Goal: Share content: Share content

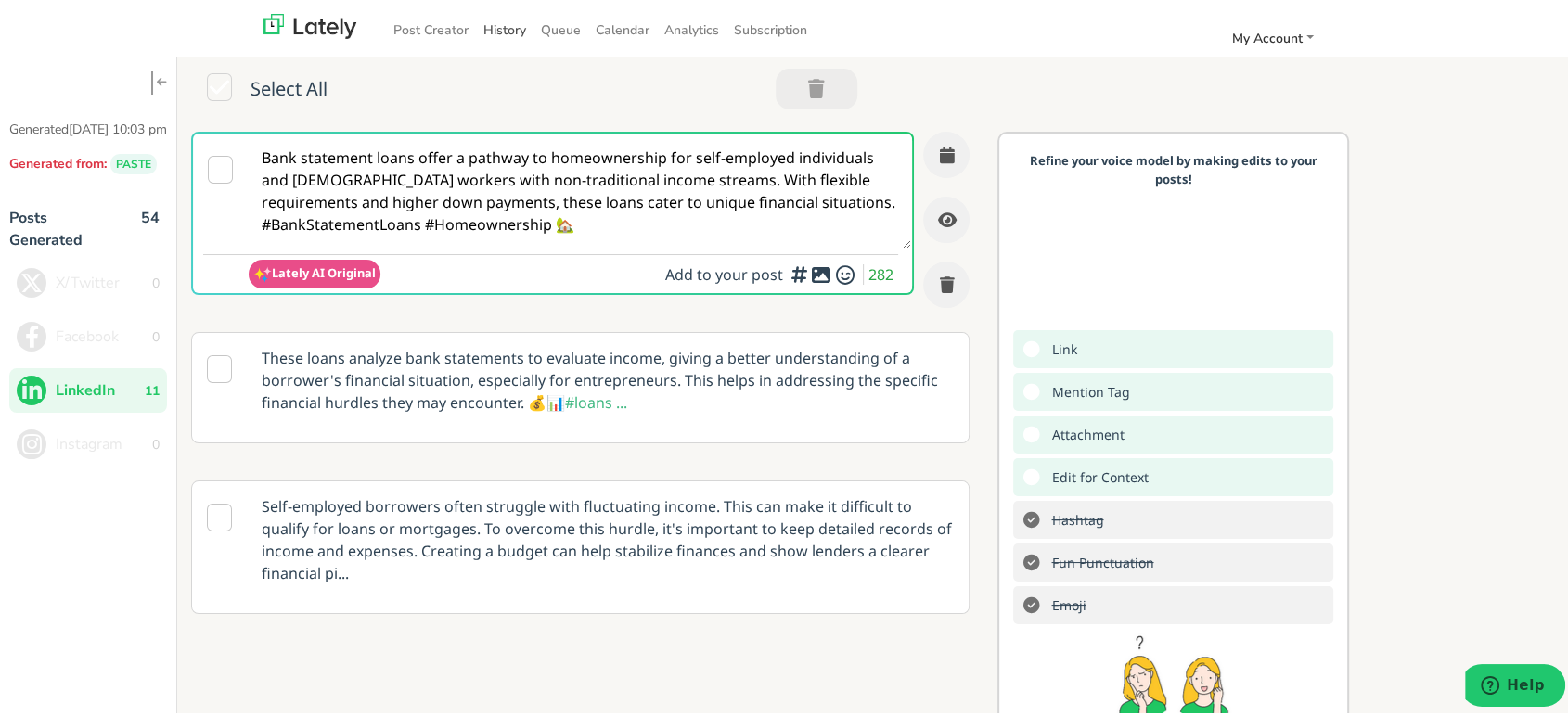
click at [484, 32] on link "History" at bounding box center [504, 27] width 58 height 31
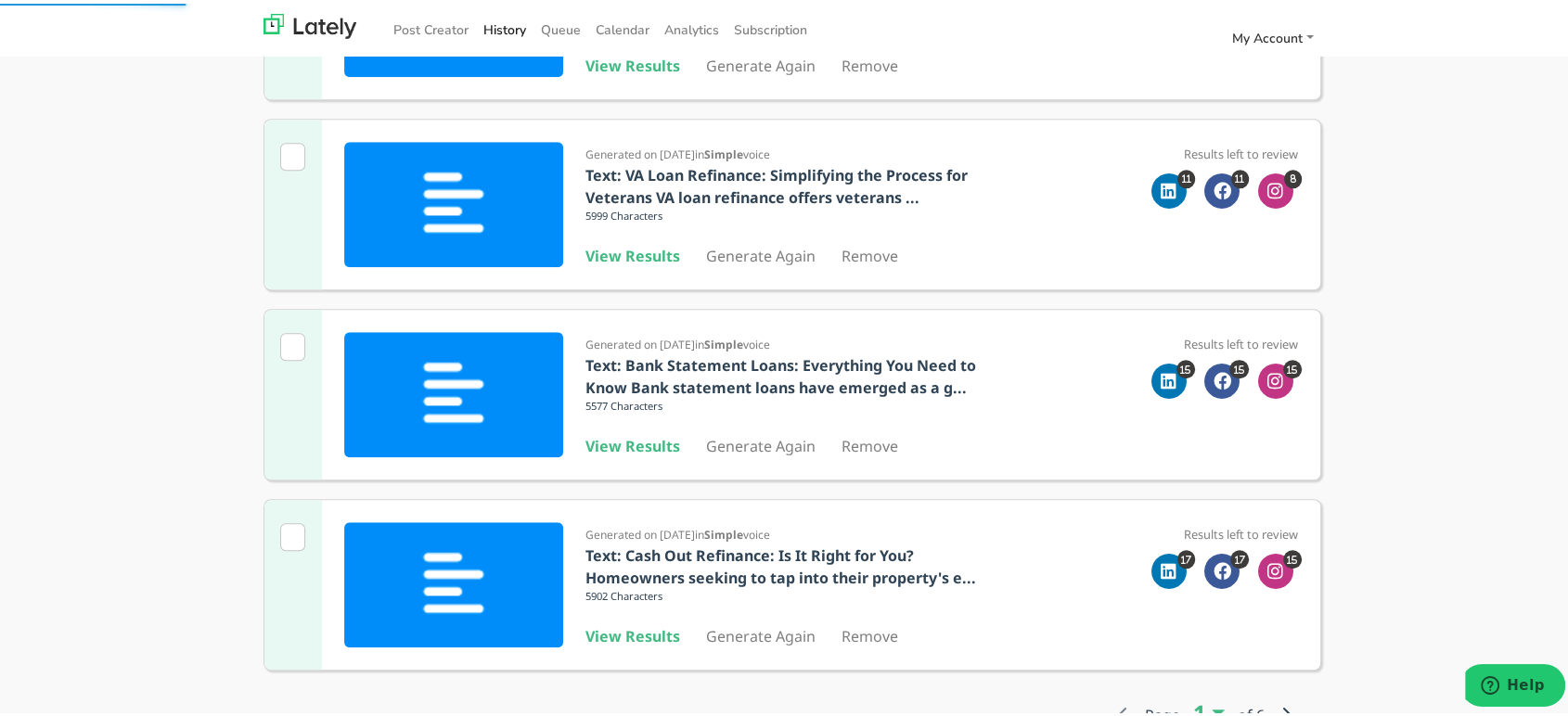
scroll to position [1494, 0]
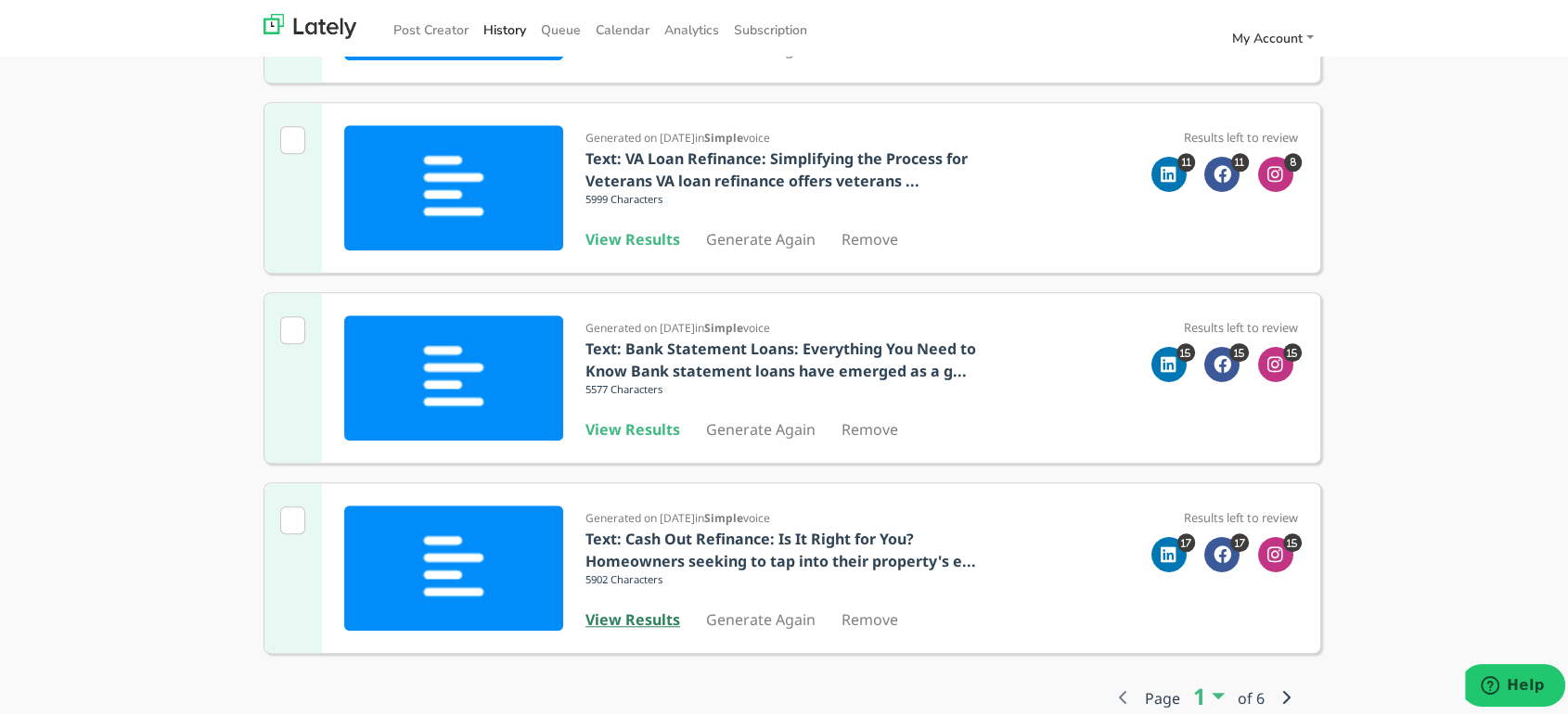
click at [647, 608] on b "View Results" at bounding box center [633, 615] width 95 height 20
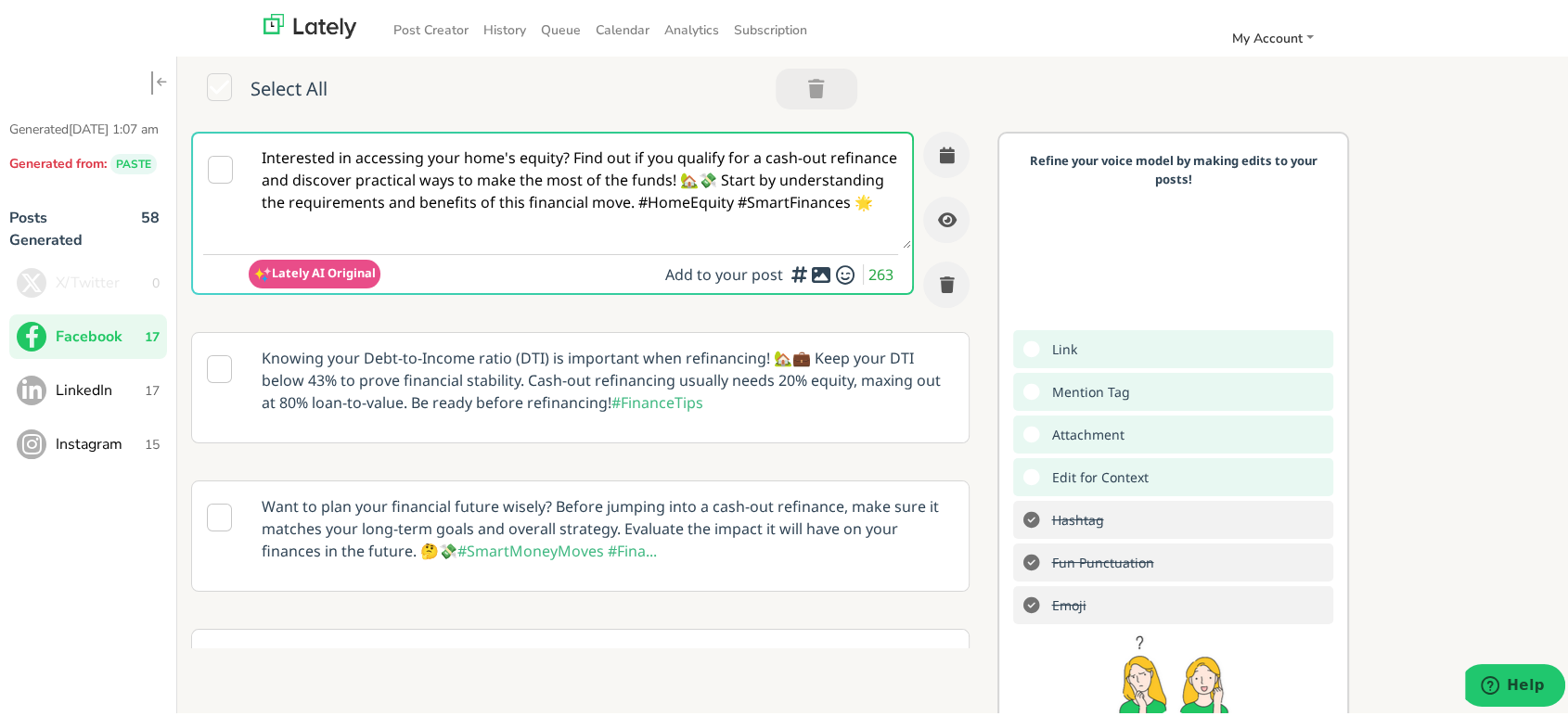
click at [759, 205] on textarea "Interested in accessing your home's equity? Find out if you qualify for a cash-…" at bounding box center [579, 187] width 663 height 115
click at [83, 398] on span "LinkedIn" at bounding box center [100, 386] width 89 height 22
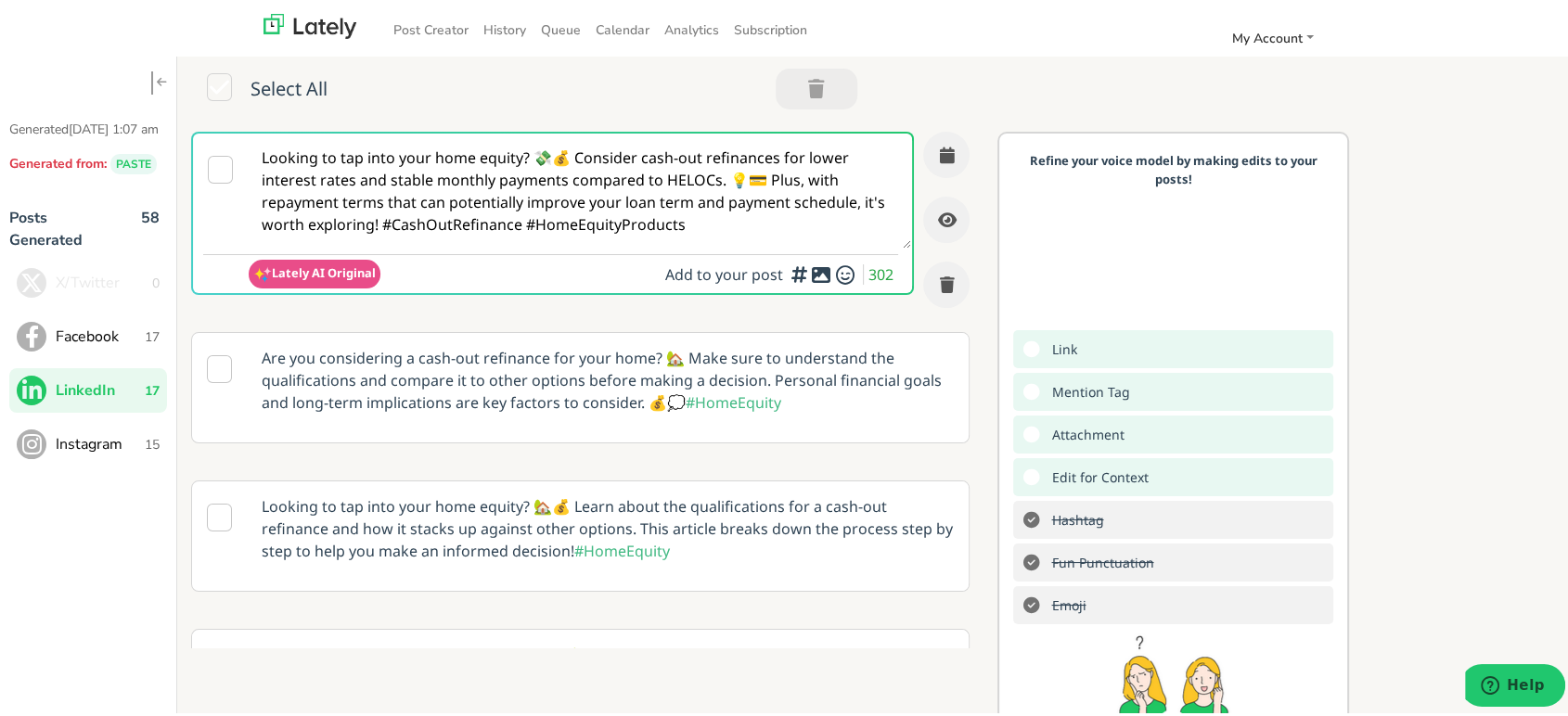
click at [736, 176] on textarea "Looking to tap into your home equity? 💸💰 Consider cash-out refinances for lower…" at bounding box center [579, 187] width 663 height 115
click at [131, 450] on span "Instagram" at bounding box center [100, 440] width 89 height 22
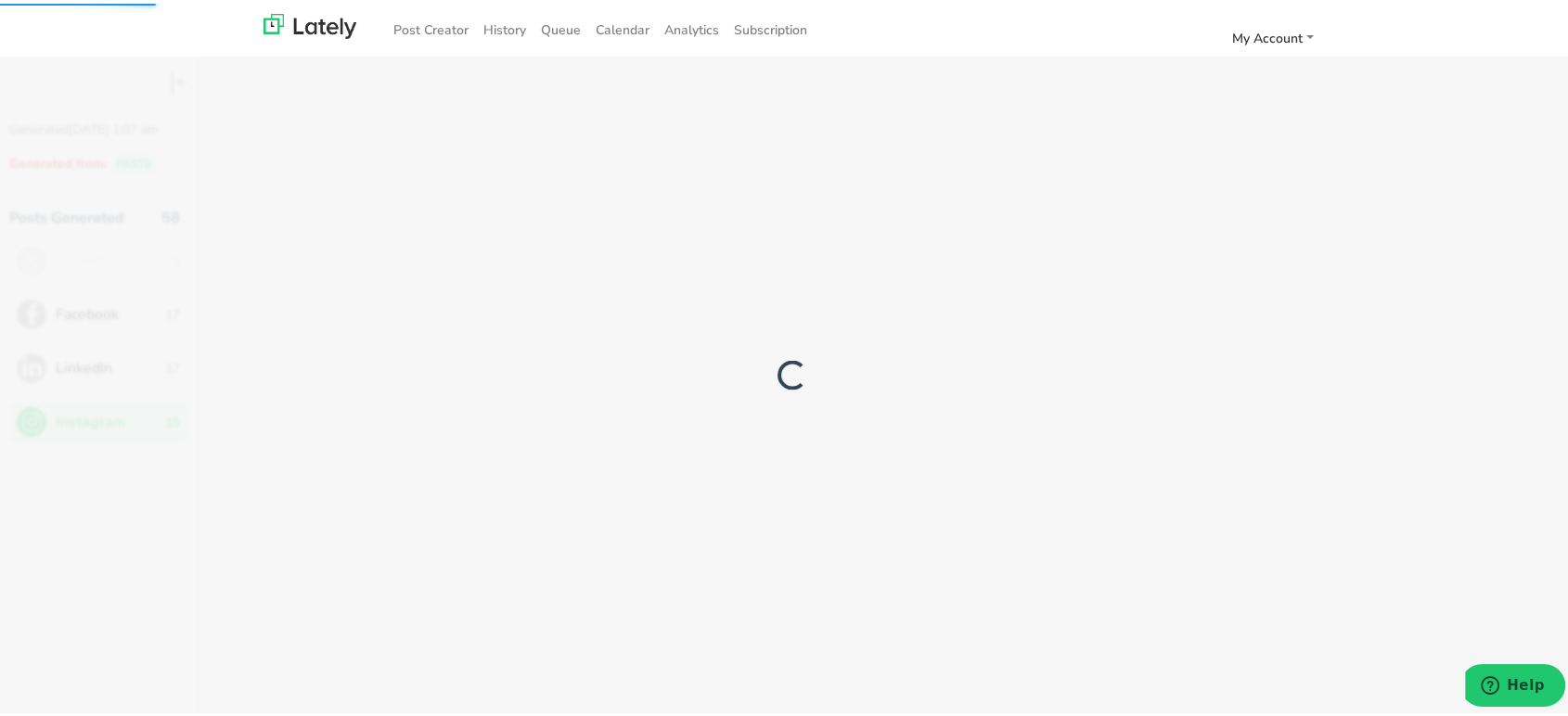
click at [744, 175] on div at bounding box center [792, 372] width 1584 height 716
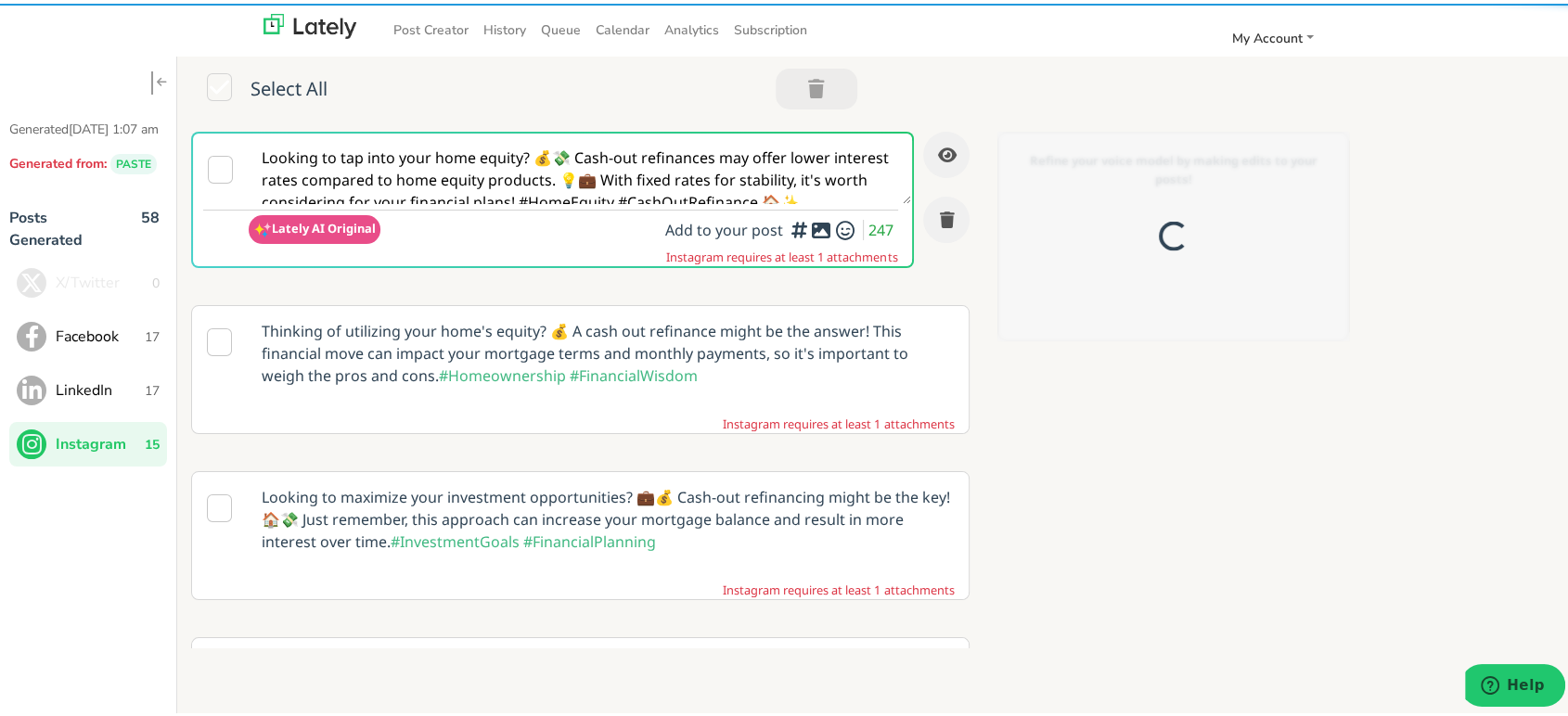
click at [744, 175] on div at bounding box center [792, 372] width 1584 height 716
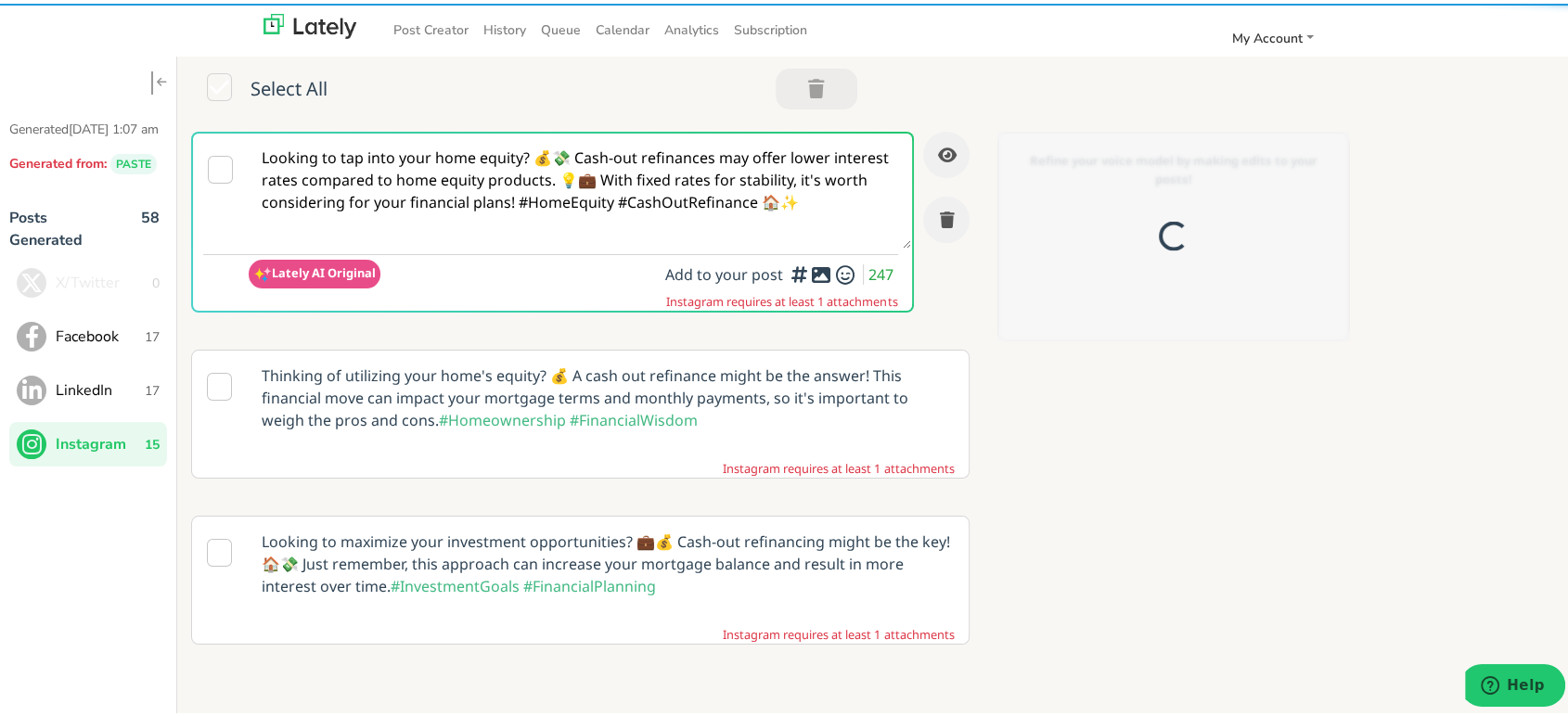
click at [744, 175] on textarea "Looking to tap into your home equity? 💰💸 Cash-out refinances may offer lower in…" at bounding box center [579, 187] width 663 height 115
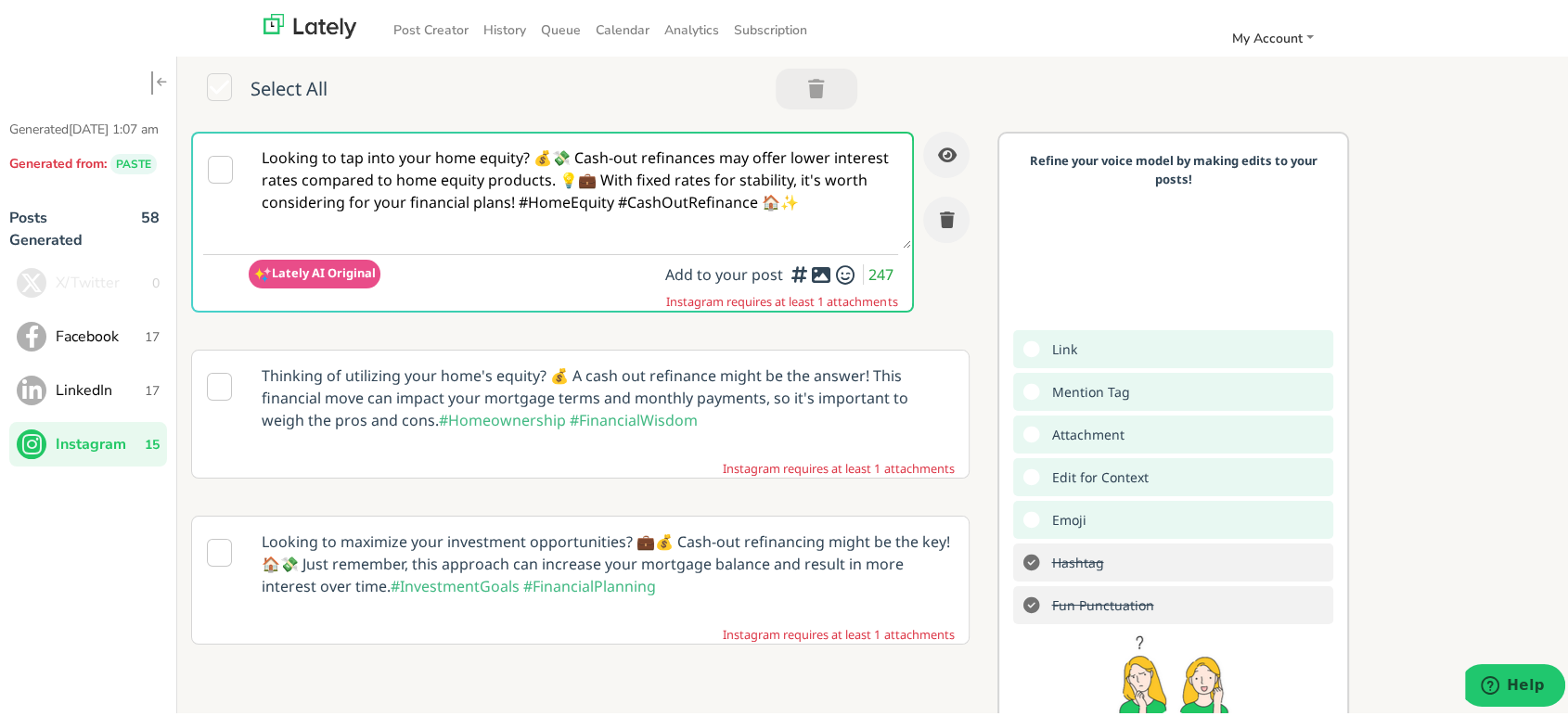
click at [123, 342] on span "Facebook" at bounding box center [100, 333] width 89 height 22
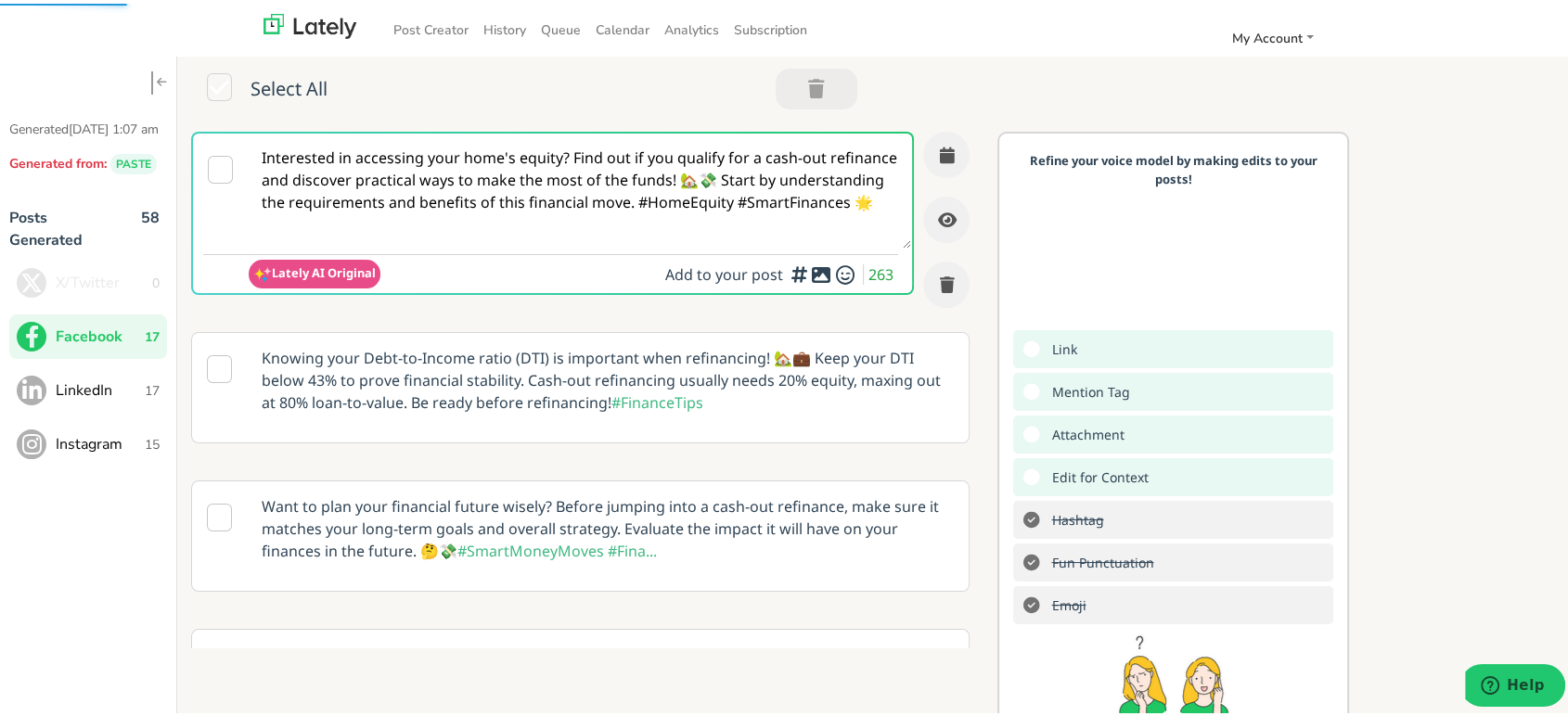
click at [755, 144] on textarea "Interested in accessing your home's equity? Find out if you qualify for a cash-…" at bounding box center [579, 187] width 663 height 115
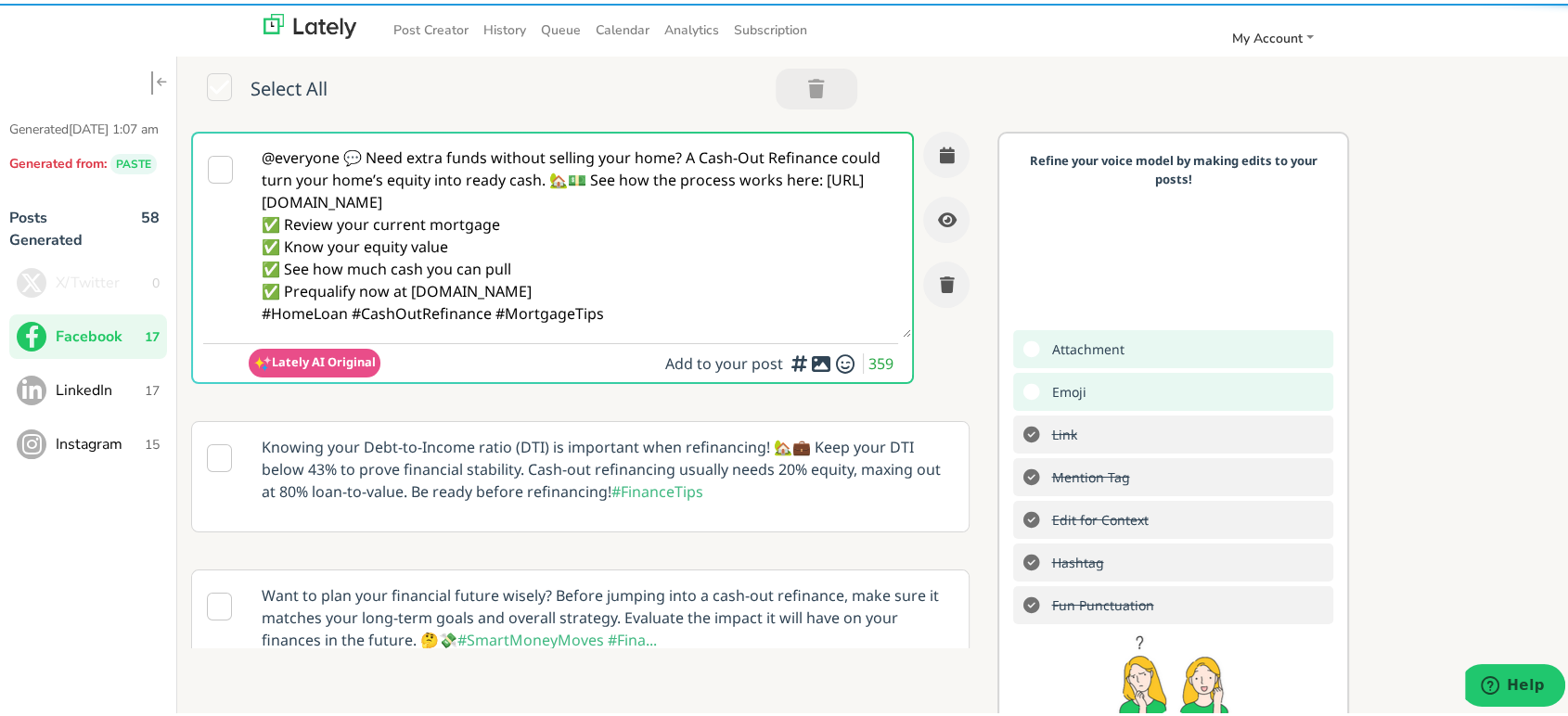
click at [365, 154] on textarea "@everyone 💬 Need extra funds without selling your home? A Cash-Out Refinance co…" at bounding box center [579, 231] width 663 height 204
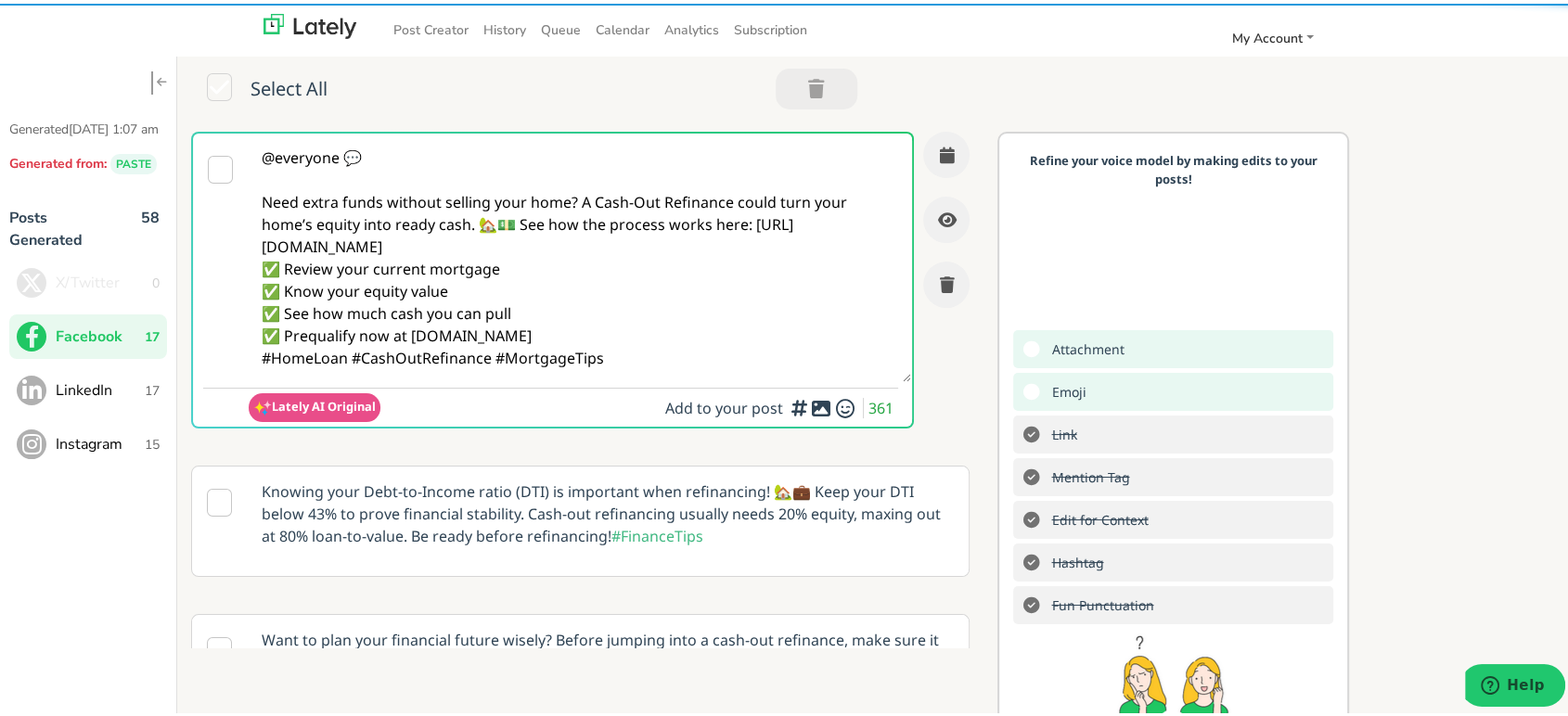
click at [522, 219] on textarea "@everyone 💬 Need extra funds without selling your home? A Cash-Out Refinance co…" at bounding box center [579, 253] width 663 height 248
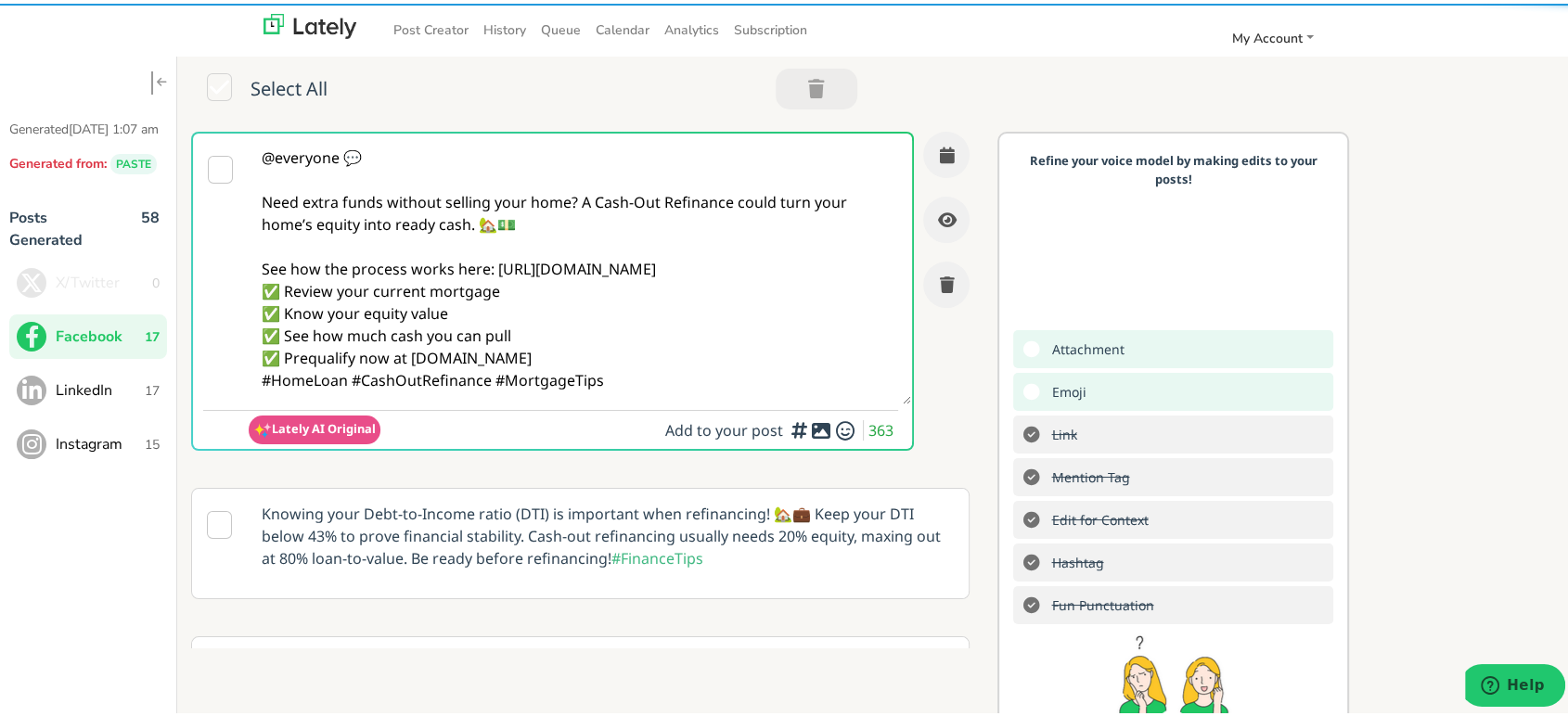
click at [812, 260] on textarea "@everyone 💬 Need extra funds without selling your home? A Cash-Out Refinance co…" at bounding box center [579, 265] width 663 height 271
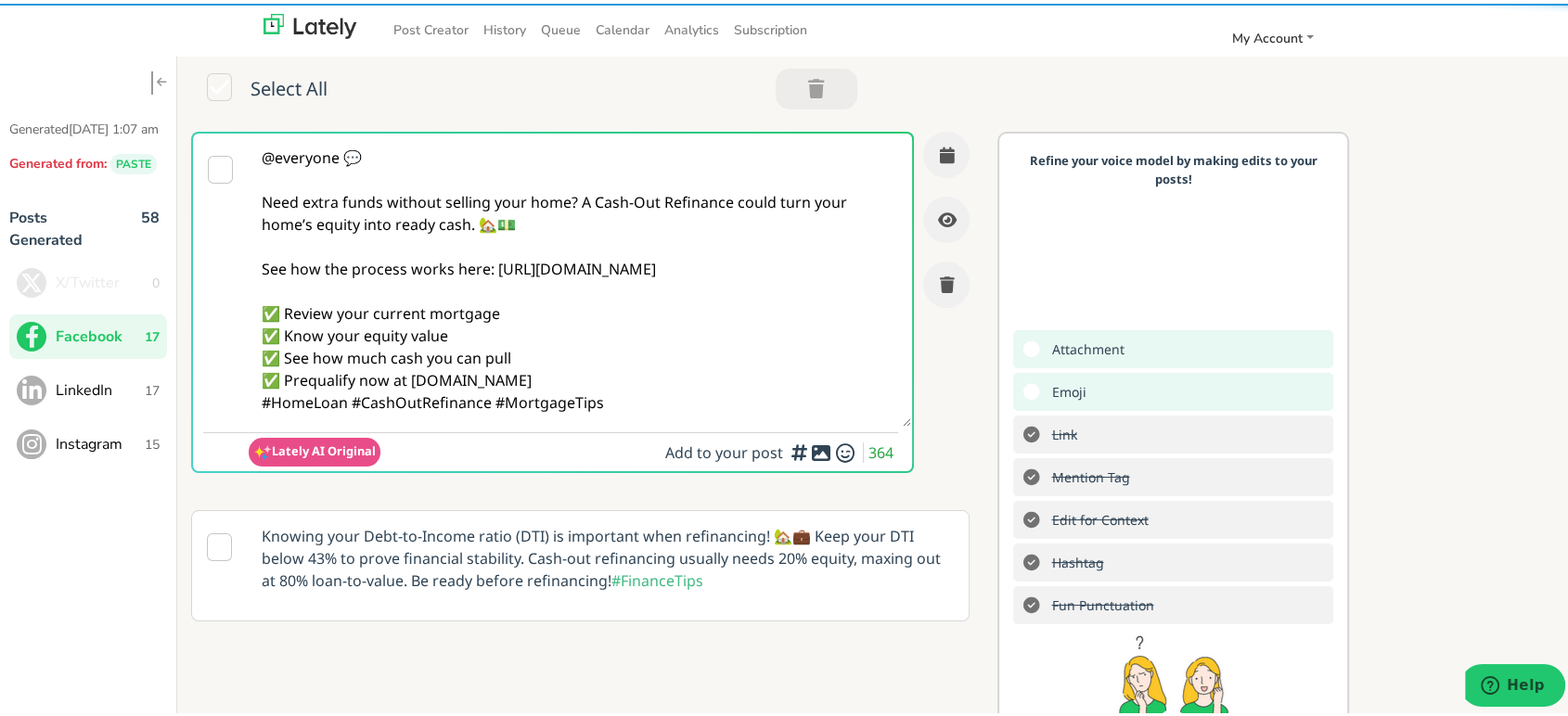
click at [673, 376] on textarea "@everyone 💬 Need extra funds without selling your home? A Cash-Out Refinance co…" at bounding box center [579, 276] width 663 height 293
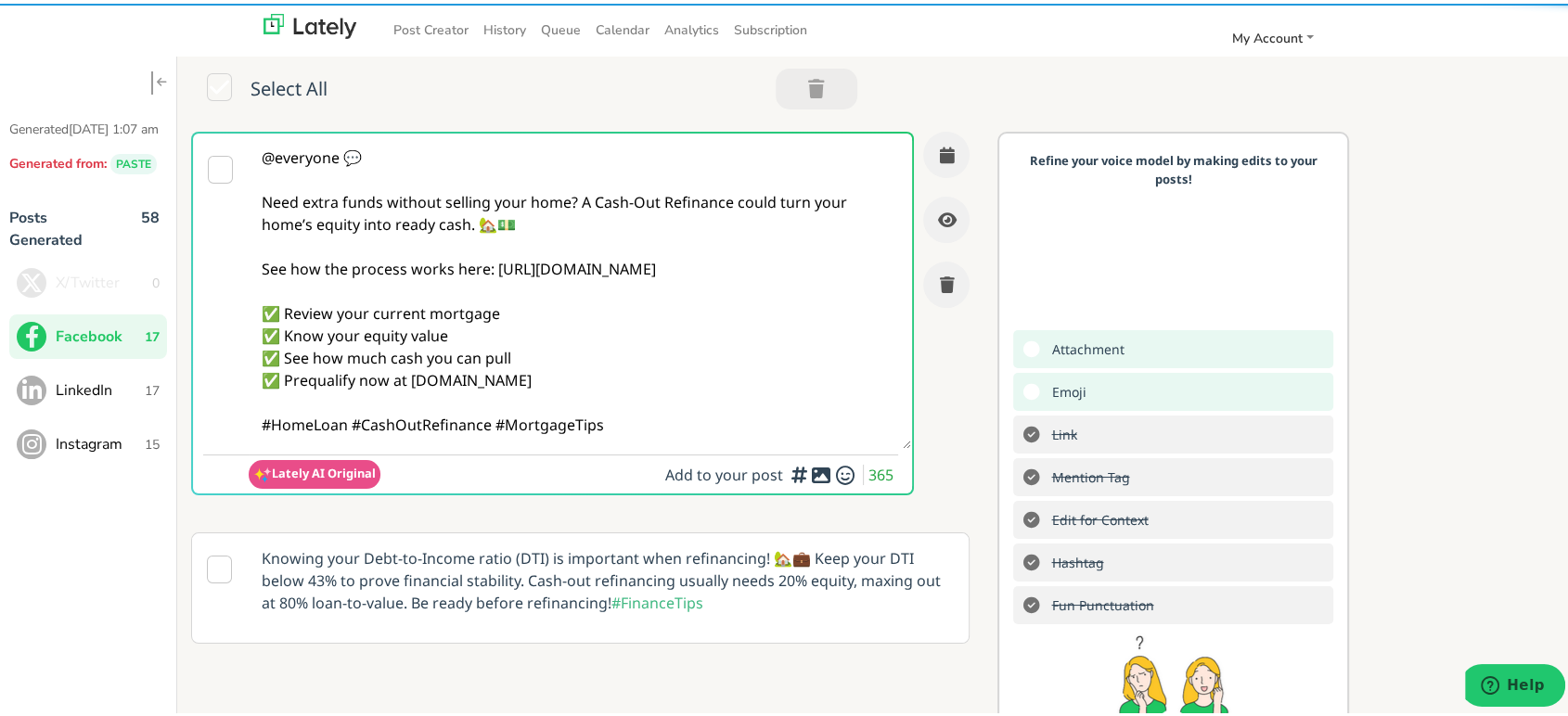
click at [346, 421] on textarea "@everyone 💬 Need extra funds without selling your home? A Cash-Out Refinance co…" at bounding box center [579, 287] width 663 height 315
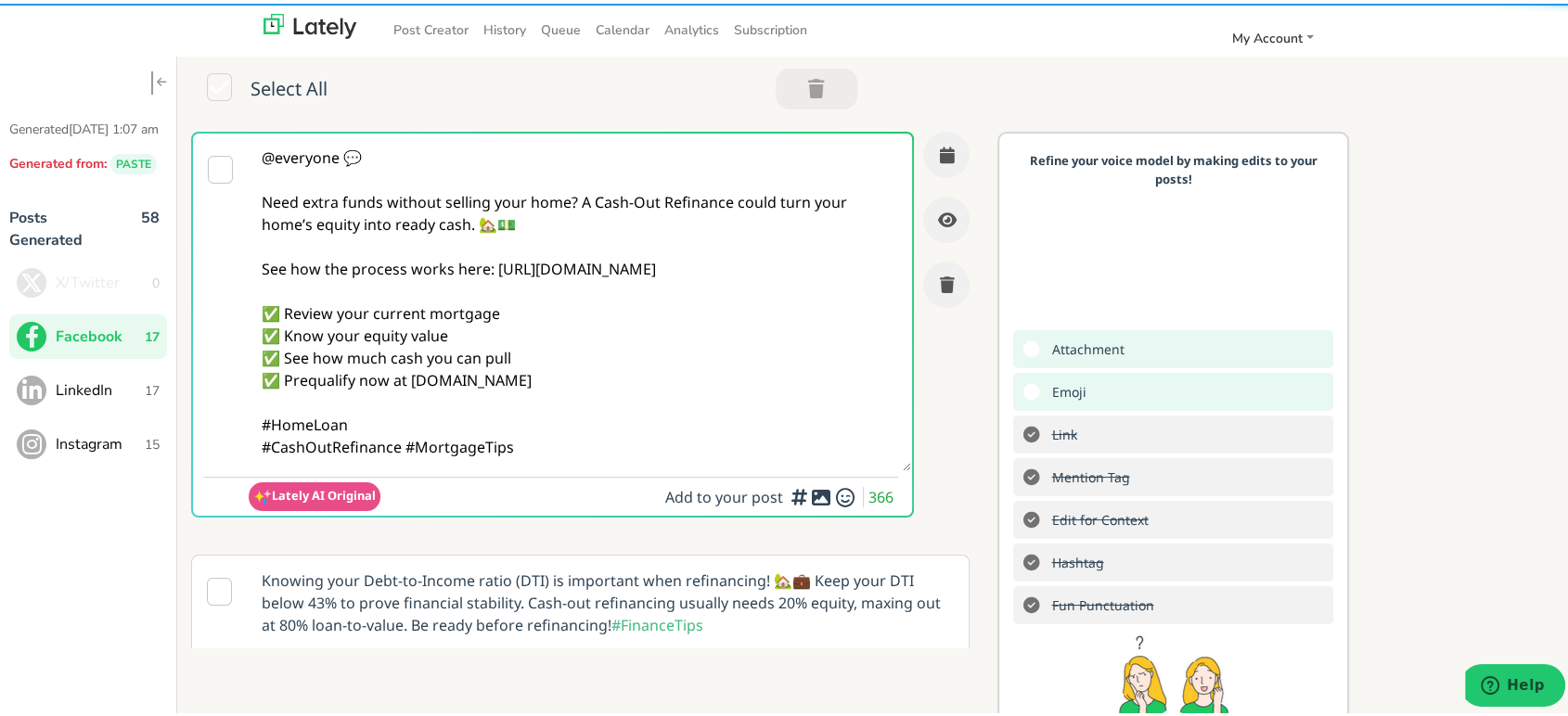
click at [444, 351] on textarea "@everyone 💬 Need extra funds without selling your home? A Cash-Out Refinance co…" at bounding box center [579, 298] width 663 height 337
type textarea "@everyone 💬 Need extra funds without selling your home? A Cash-Out Refinance co…"
click at [810, 495] on icon at bounding box center [821, 494] width 22 height 1
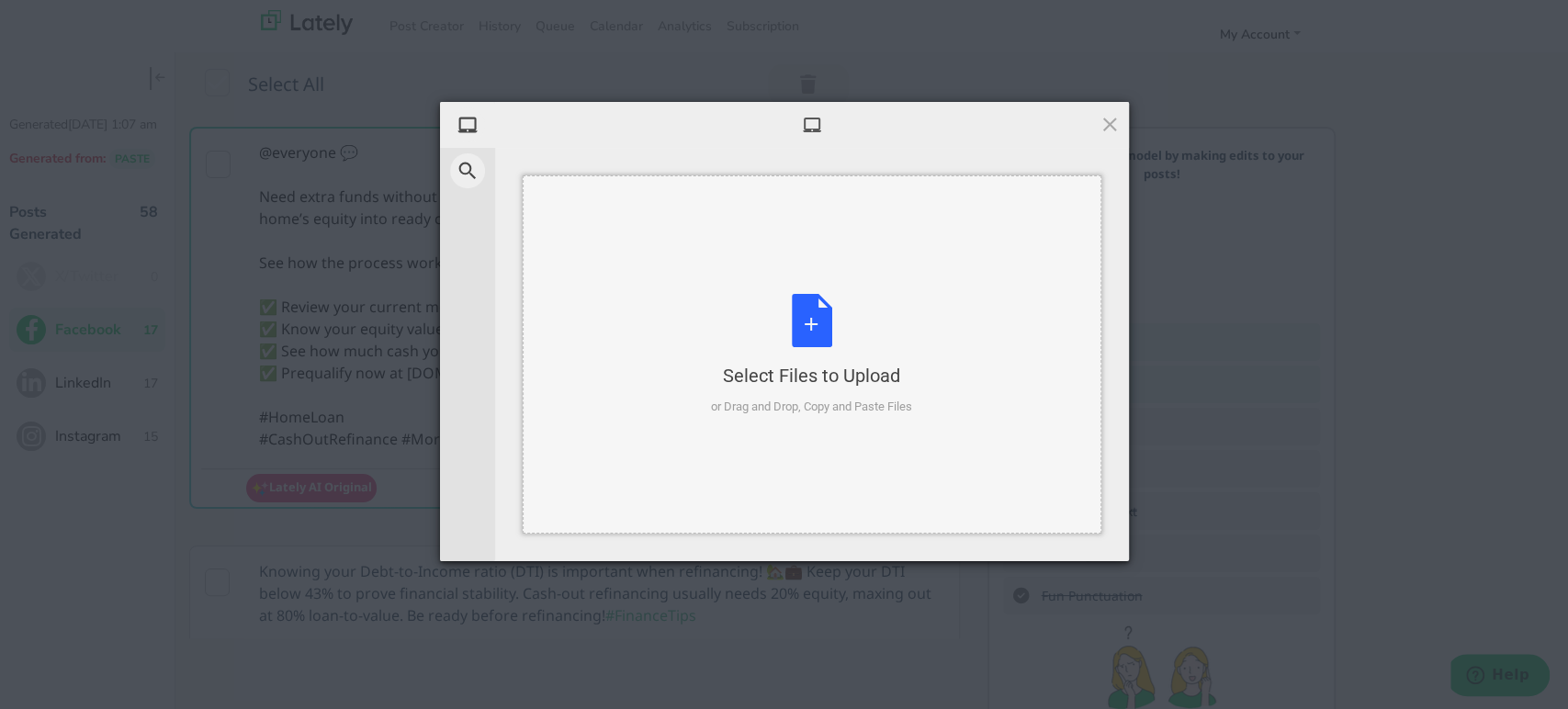
click at [862, 366] on div "Select Files to Upload" at bounding box center [812, 375] width 201 height 26
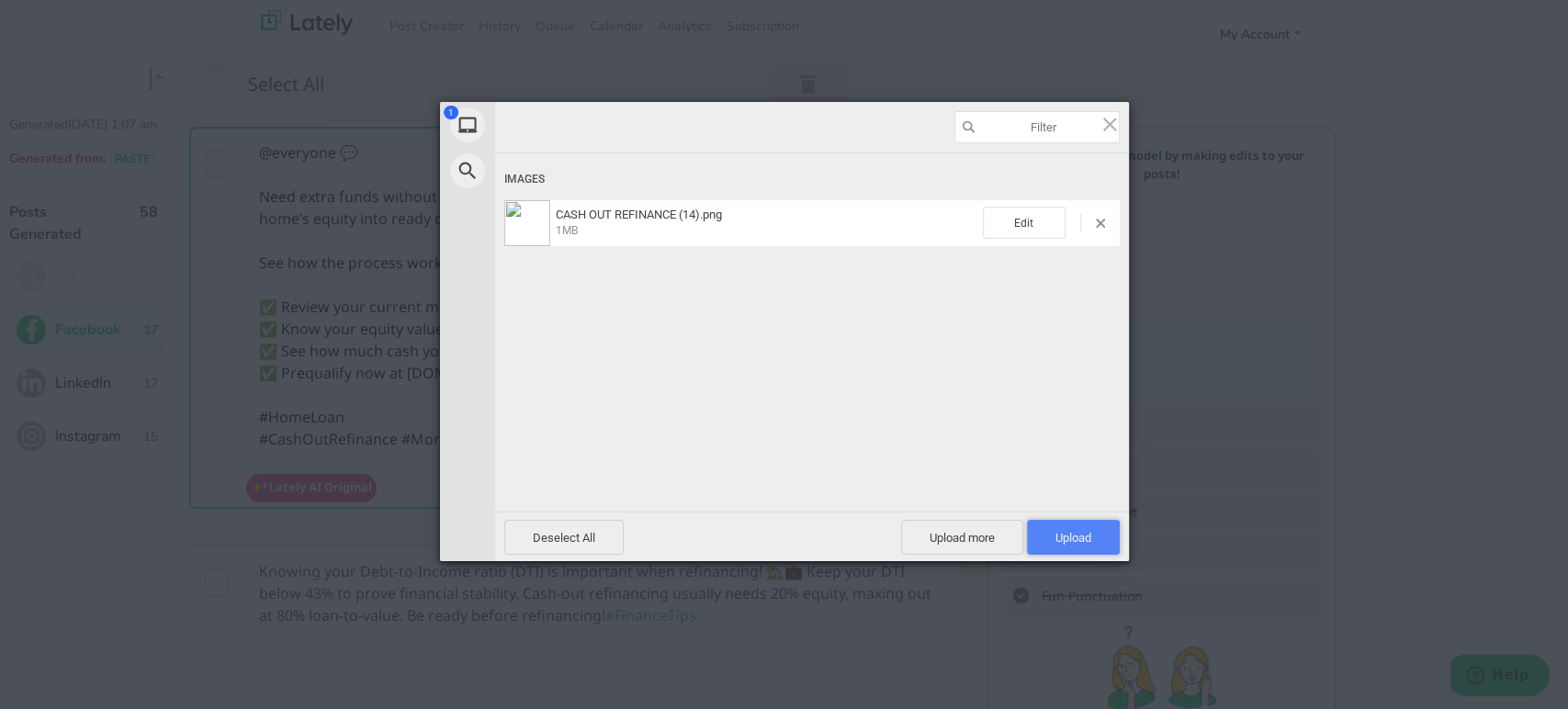
click at [1091, 535] on span "Upload 1" at bounding box center [1073, 537] width 93 height 35
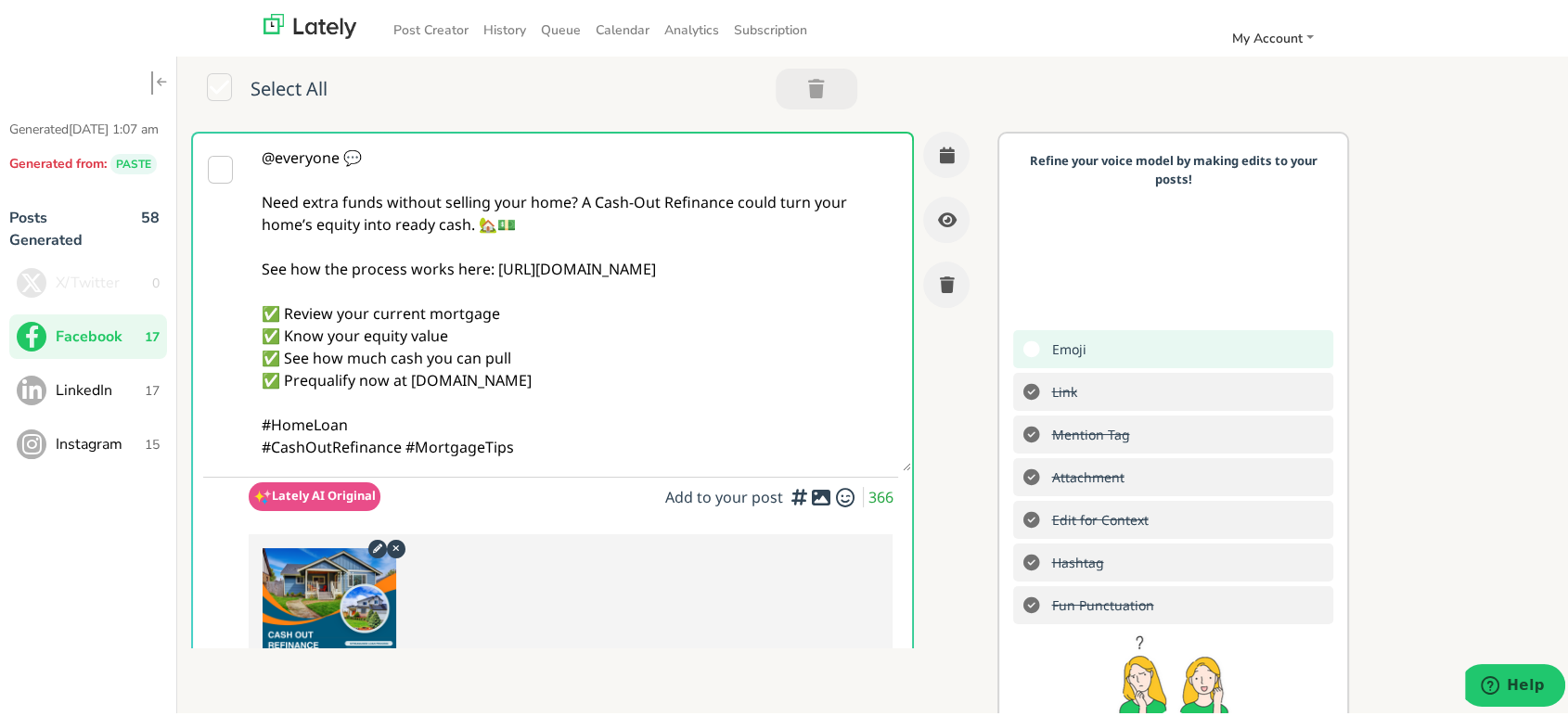
click at [718, 282] on textarea "@everyone 💬 Need extra funds without selling your home? A Cash-Out Refinance co…" at bounding box center [579, 298] width 663 height 337
click at [924, 138] on button "button" at bounding box center [947, 151] width 46 height 46
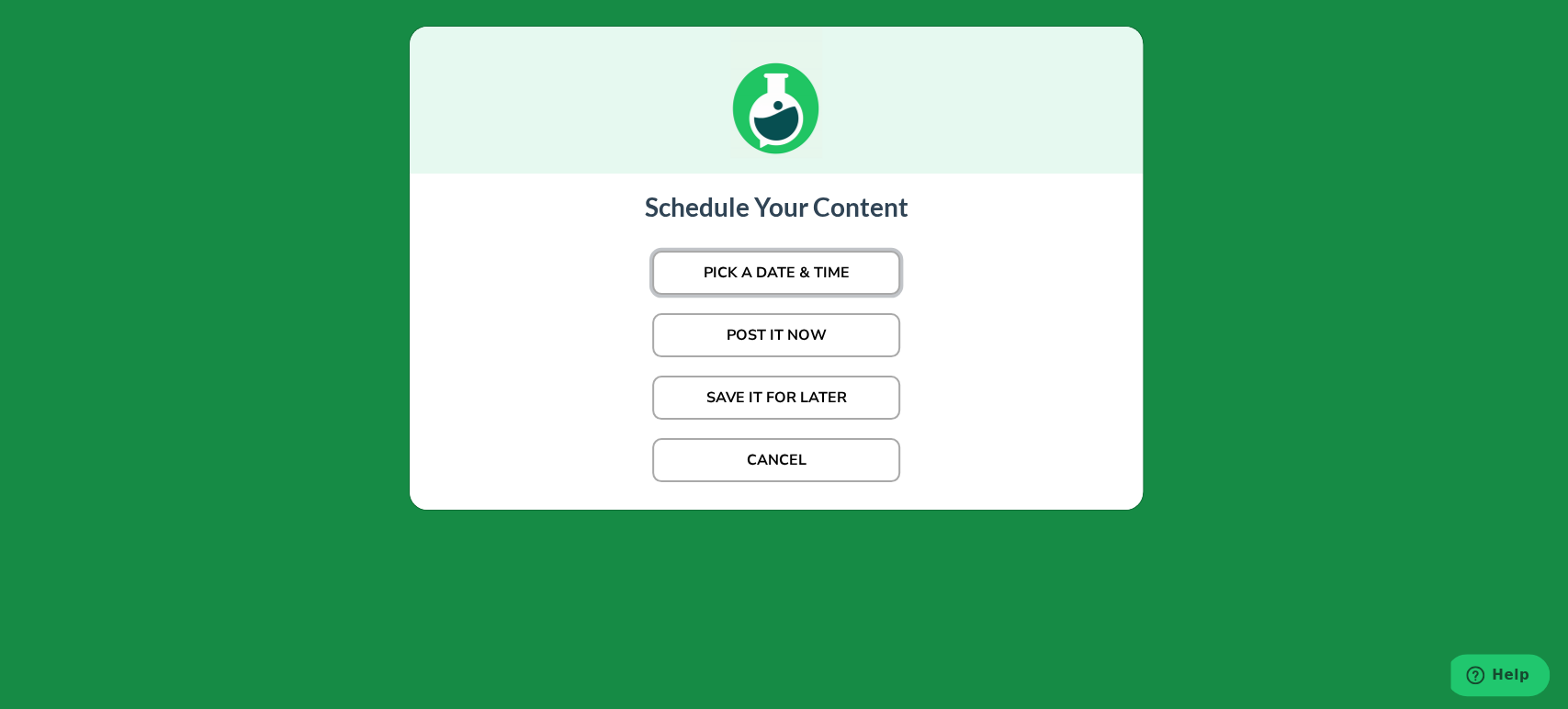
click at [765, 270] on button "PICK A DATE & TIME" at bounding box center [775, 272] width 248 height 44
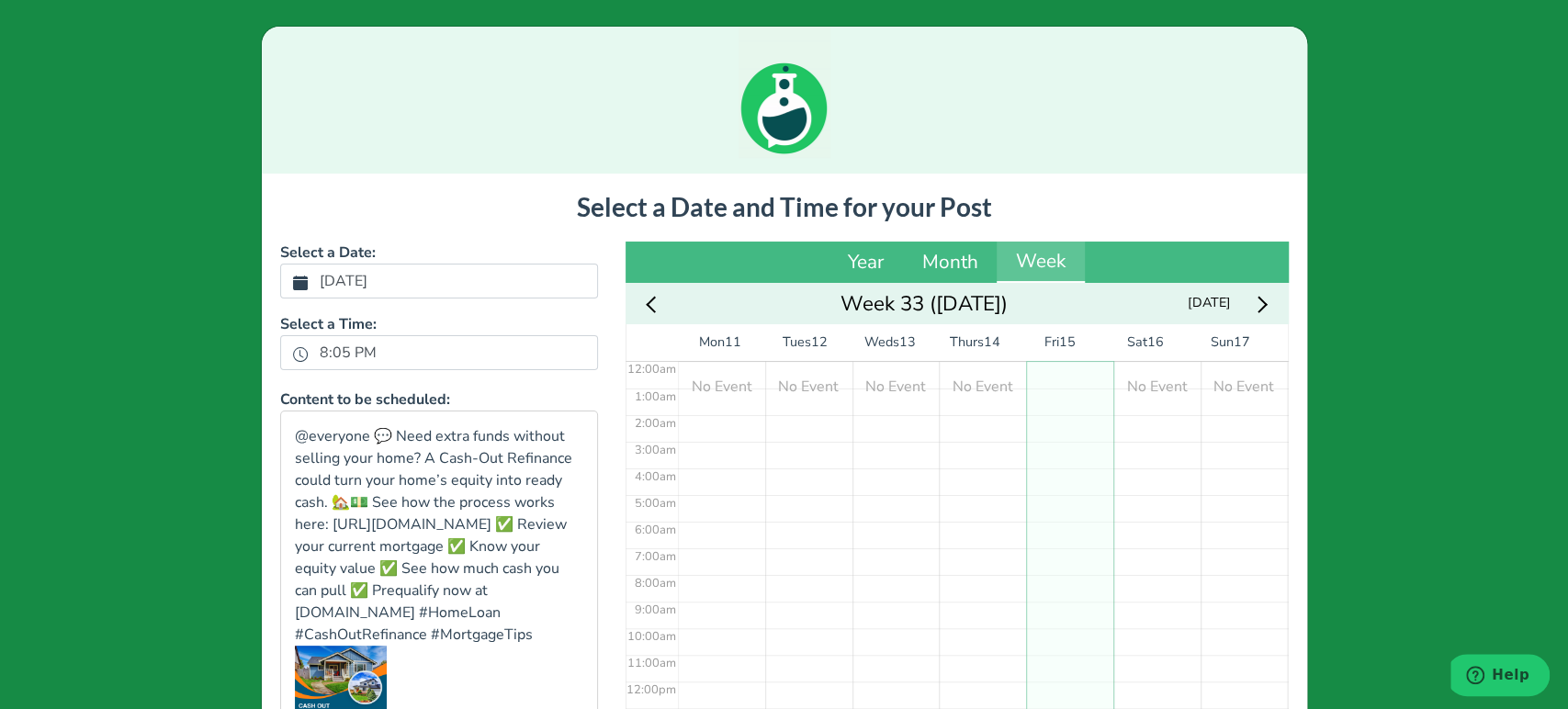
click at [379, 268] on label "[DATE]" at bounding box center [344, 281] width 70 height 31
click at [308, 270] on button "[DATE]" at bounding box center [300, 281] width 16 height 24
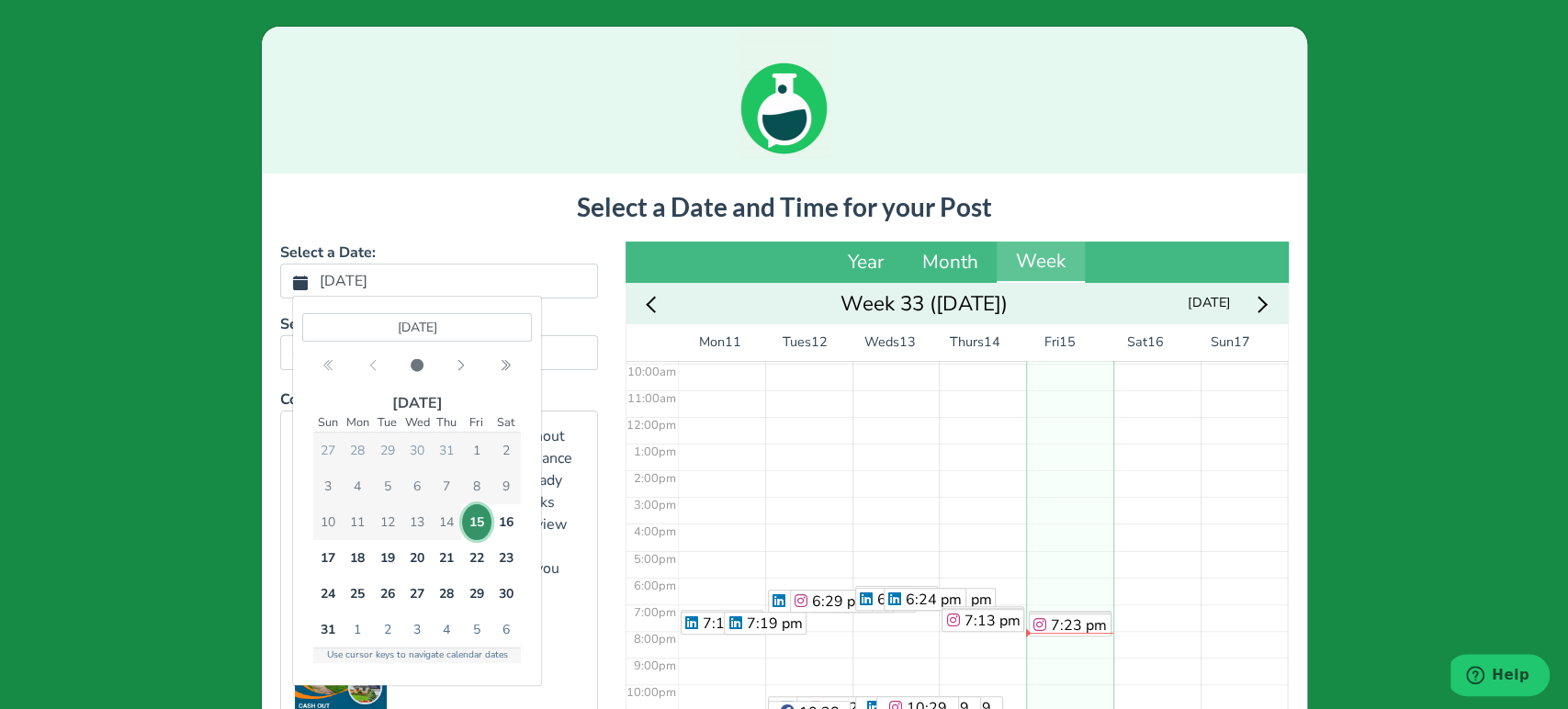
scroll to position [271, 0]
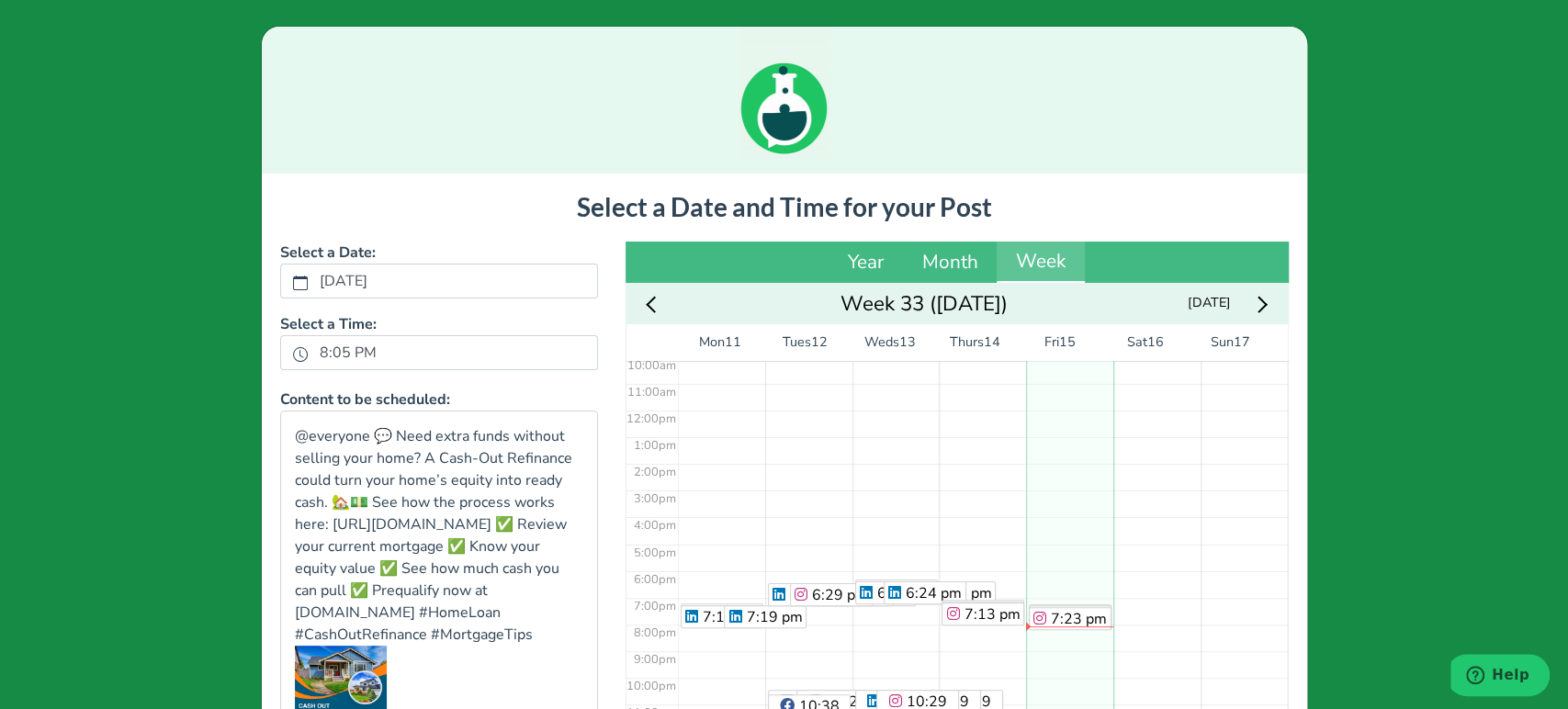
click at [540, 179] on div "Select a Date and Time for your Post Select a Date: [DATE] Select a Time: 8:05 …" at bounding box center [784, 538] width 1045 height 730
click at [379, 287] on label "[DATE]" at bounding box center [344, 281] width 70 height 31
click at [308, 287] on button "[DATE]" at bounding box center [300, 281] width 16 height 24
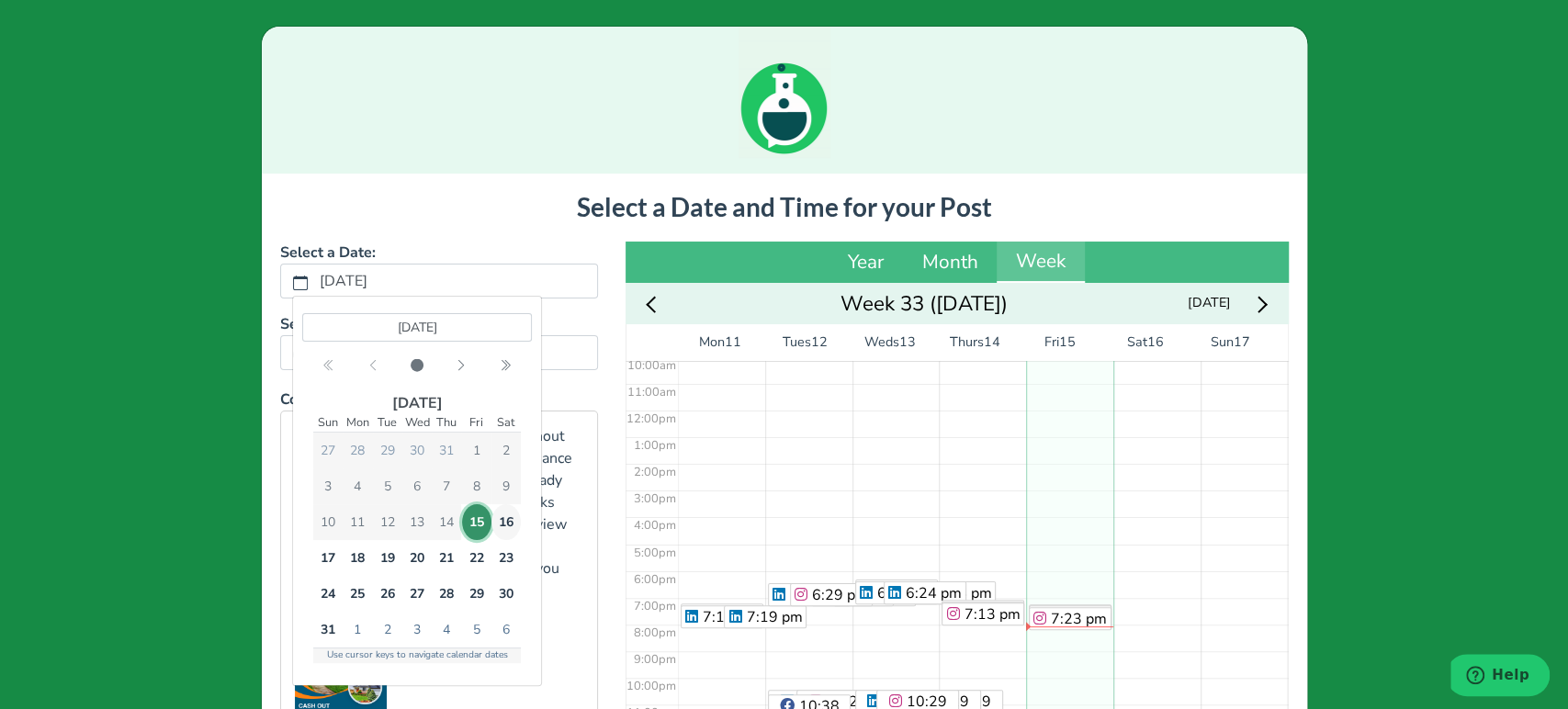
click at [507, 513] on span "16" at bounding box center [505, 522] width 29 height 36
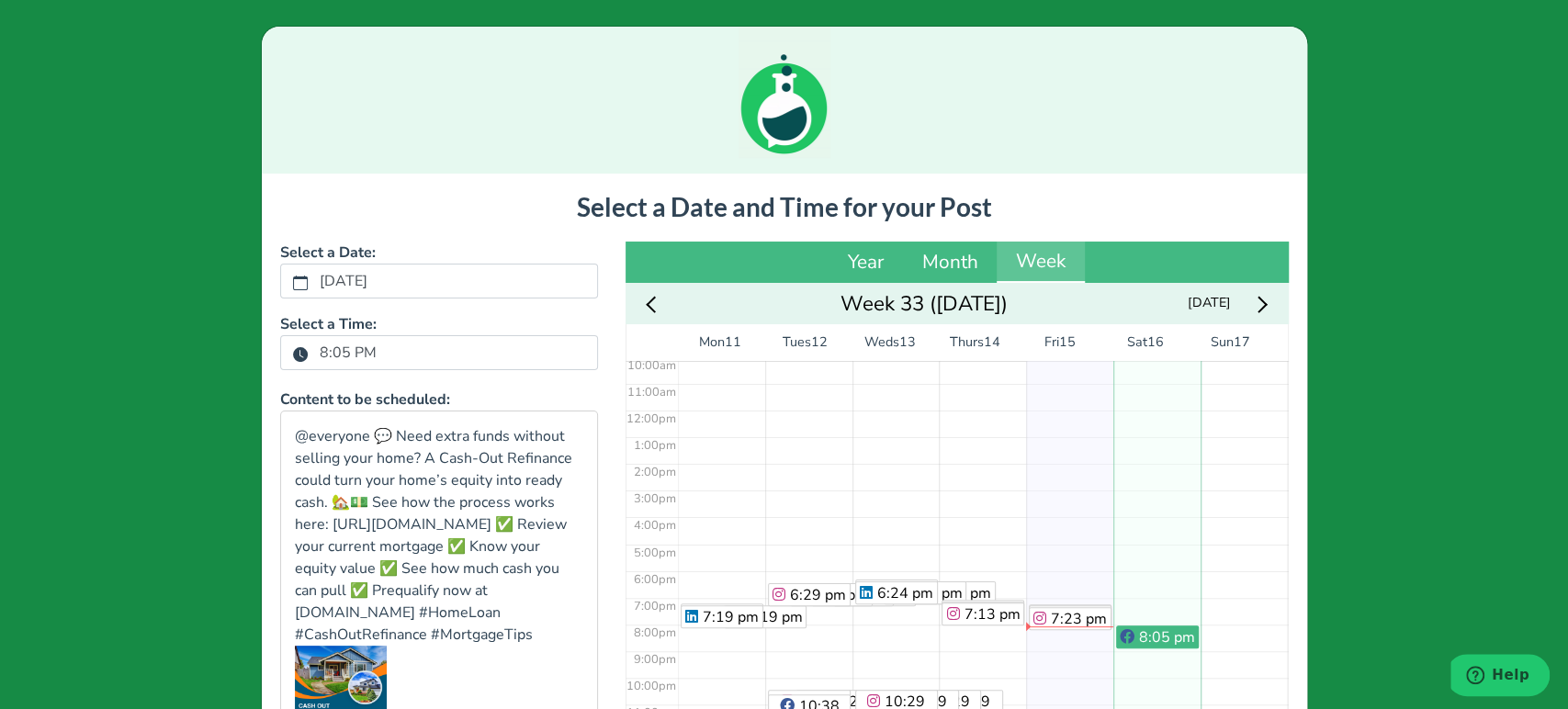
click at [354, 351] on label "8:05 PM" at bounding box center [347, 352] width 79 height 31
click at [308, 351] on button "8:05 PM" at bounding box center [300, 353] width 16 height 24
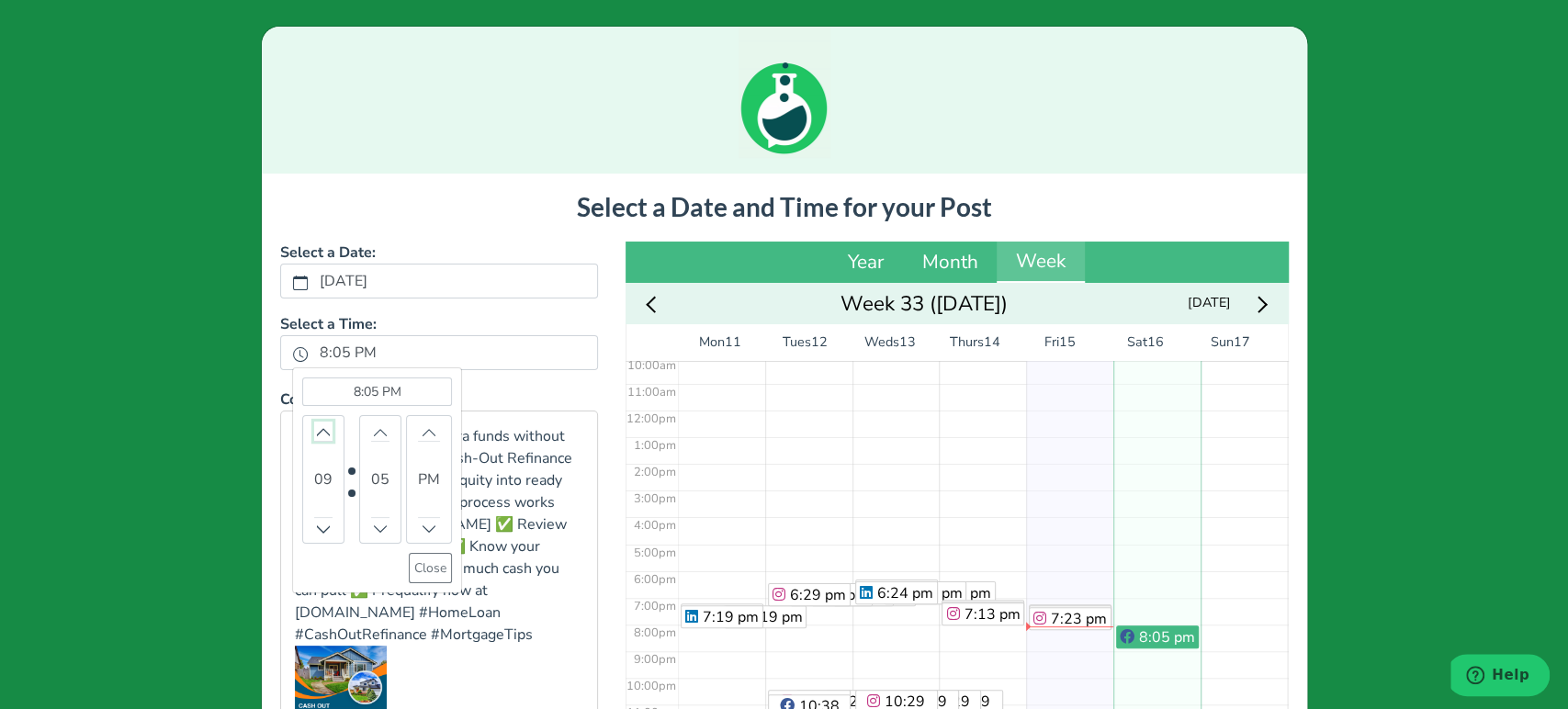
click at [316, 421] on button "Increment" at bounding box center [323, 431] width 18 height 19
click at [420, 571] on button "Close" at bounding box center [432, 568] width 43 height 30
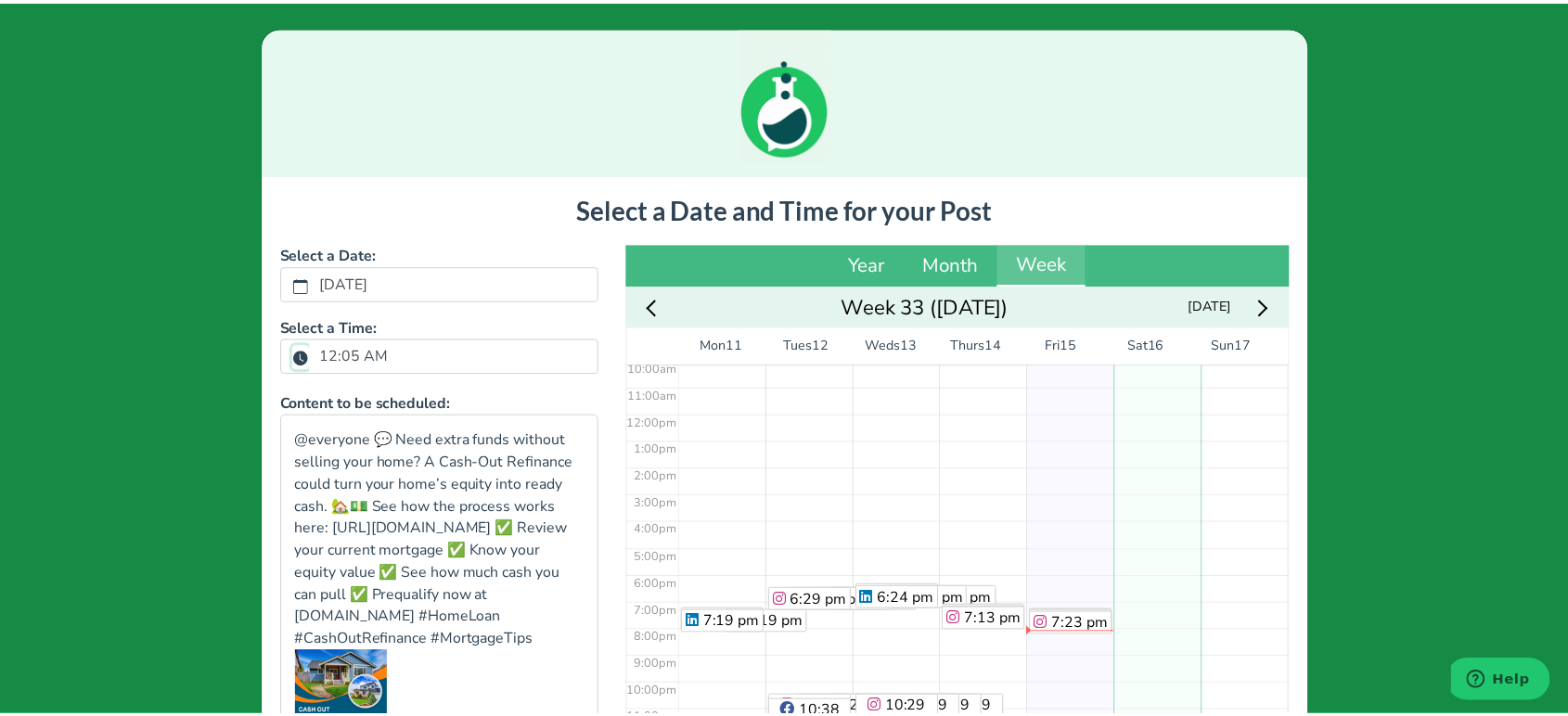
scroll to position [222, 0]
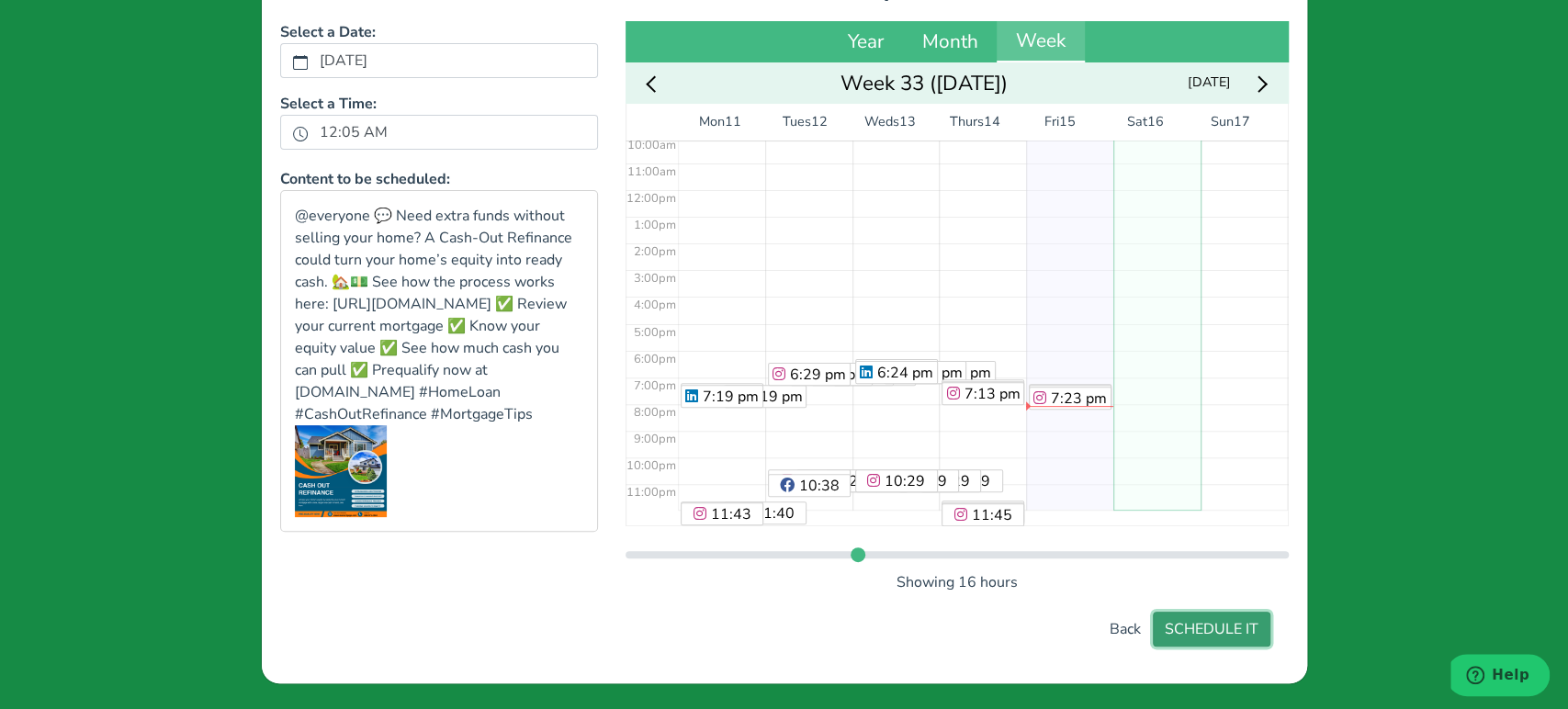
click at [1213, 629] on button "SCHEDULE IT" at bounding box center [1211, 628] width 118 height 35
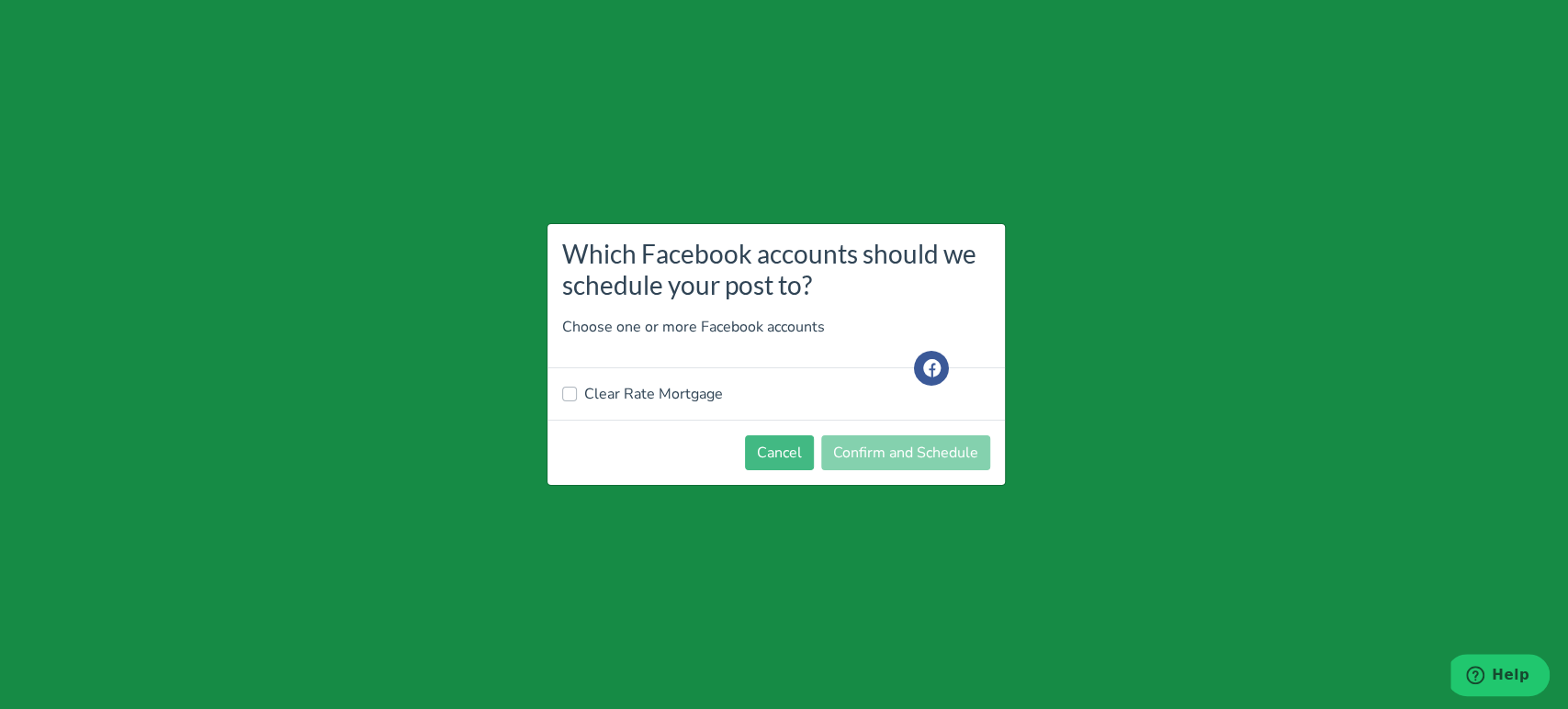
click at [701, 387] on label "Clear Rate Mortgage" at bounding box center [653, 393] width 139 height 22
click at [577, 387] on input "Clear Rate Mortgage" at bounding box center [569, 391] width 14 height 18
checkbox input "true"
click at [921, 440] on button "Confirm and Schedule" at bounding box center [905, 453] width 169 height 35
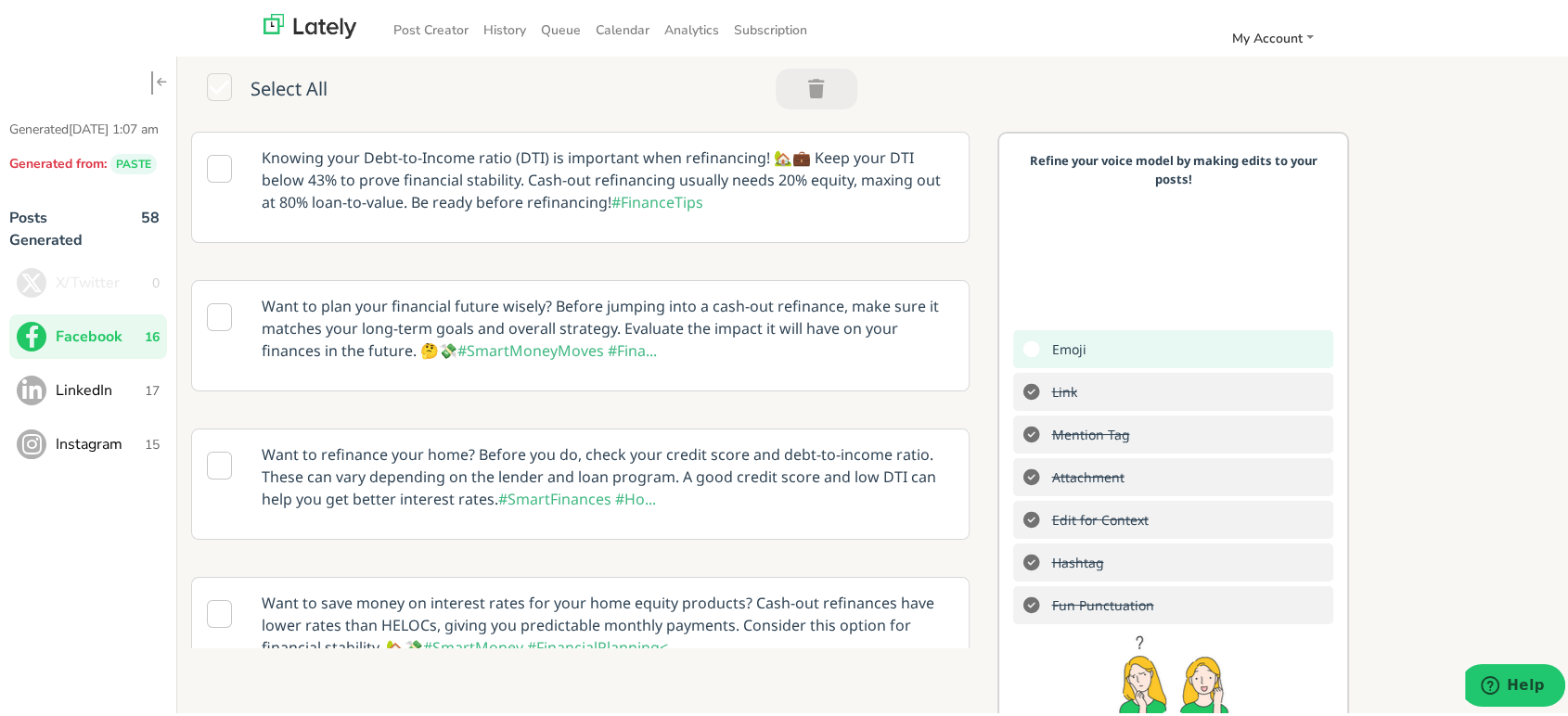
click at [127, 398] on span "LinkedIn" at bounding box center [100, 386] width 89 height 22
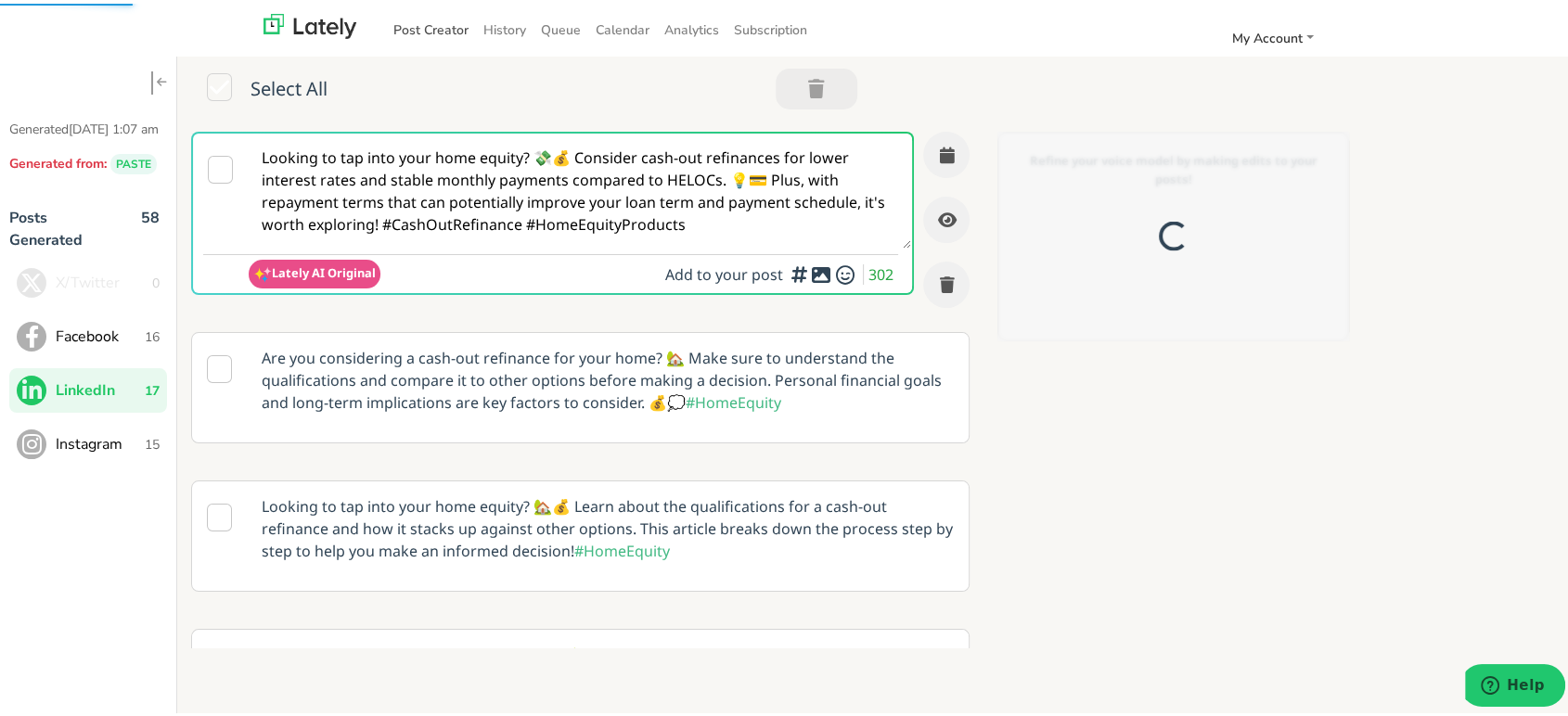
scroll to position [0, 0]
click at [573, 154] on textarea "Looking to tap into your home equity? 💸💰 Consider cash-out refinances for lower…" at bounding box center [579, 187] width 663 height 115
paste textarea "@linkedinmembers 💼 Ready to put your home equity to work? A Cash-Out Refinance …"
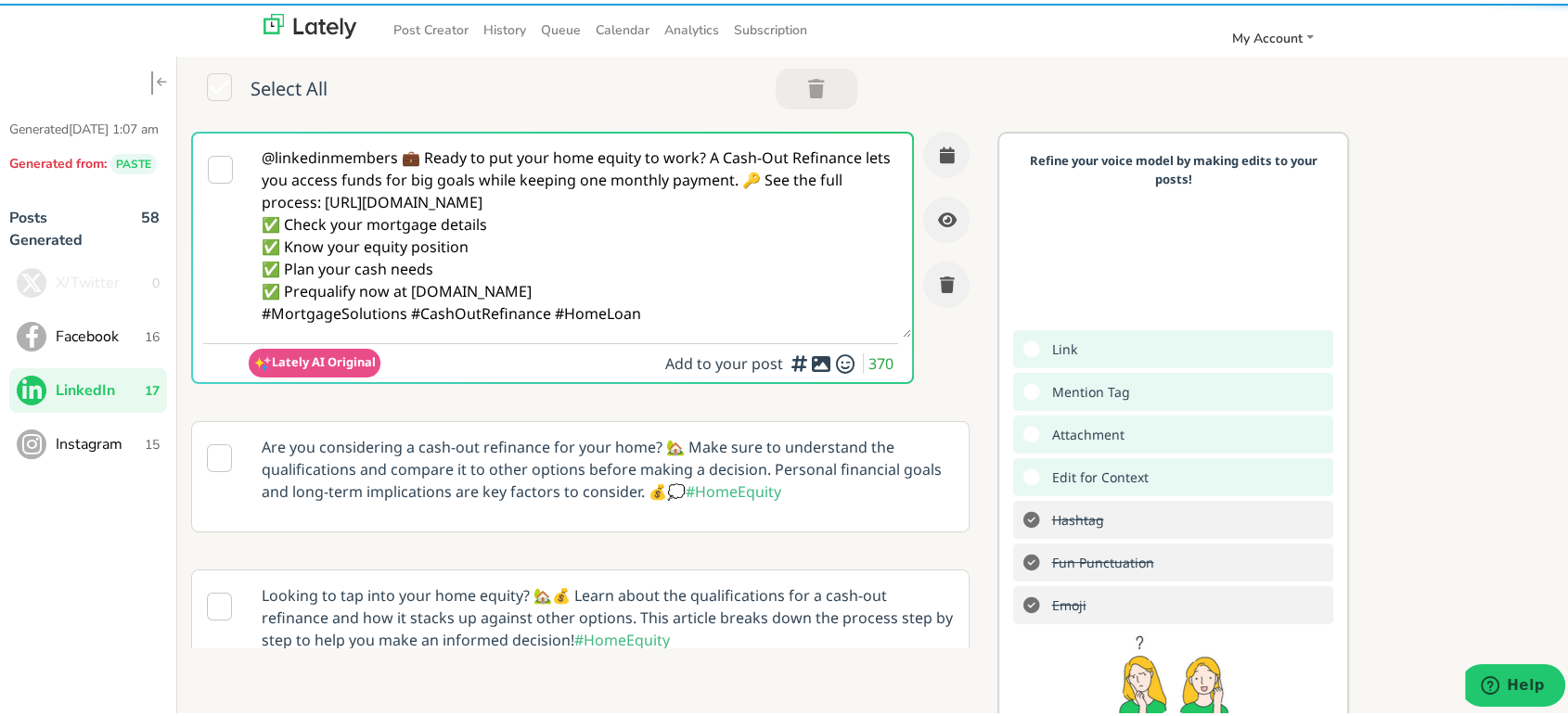
click at [424, 161] on textarea "@linkedinmembers 💼 Ready to put your home equity to work? A Cash-Out Refinance …" at bounding box center [579, 231] width 663 height 204
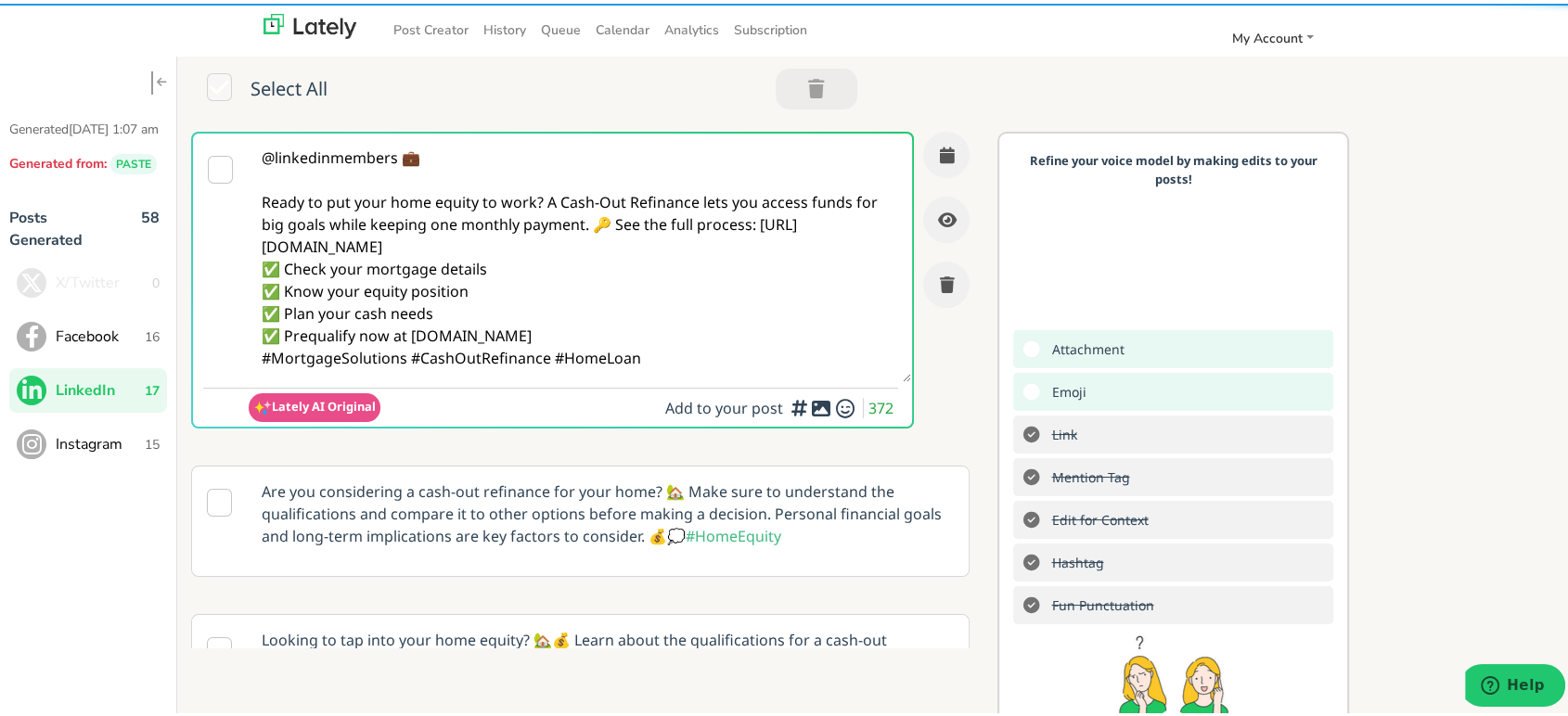
click at [544, 191] on textarea "@linkedinmembers 💼 Ready to put your home equity to work? A Cash-Out Refinance …" at bounding box center [579, 253] width 663 height 248
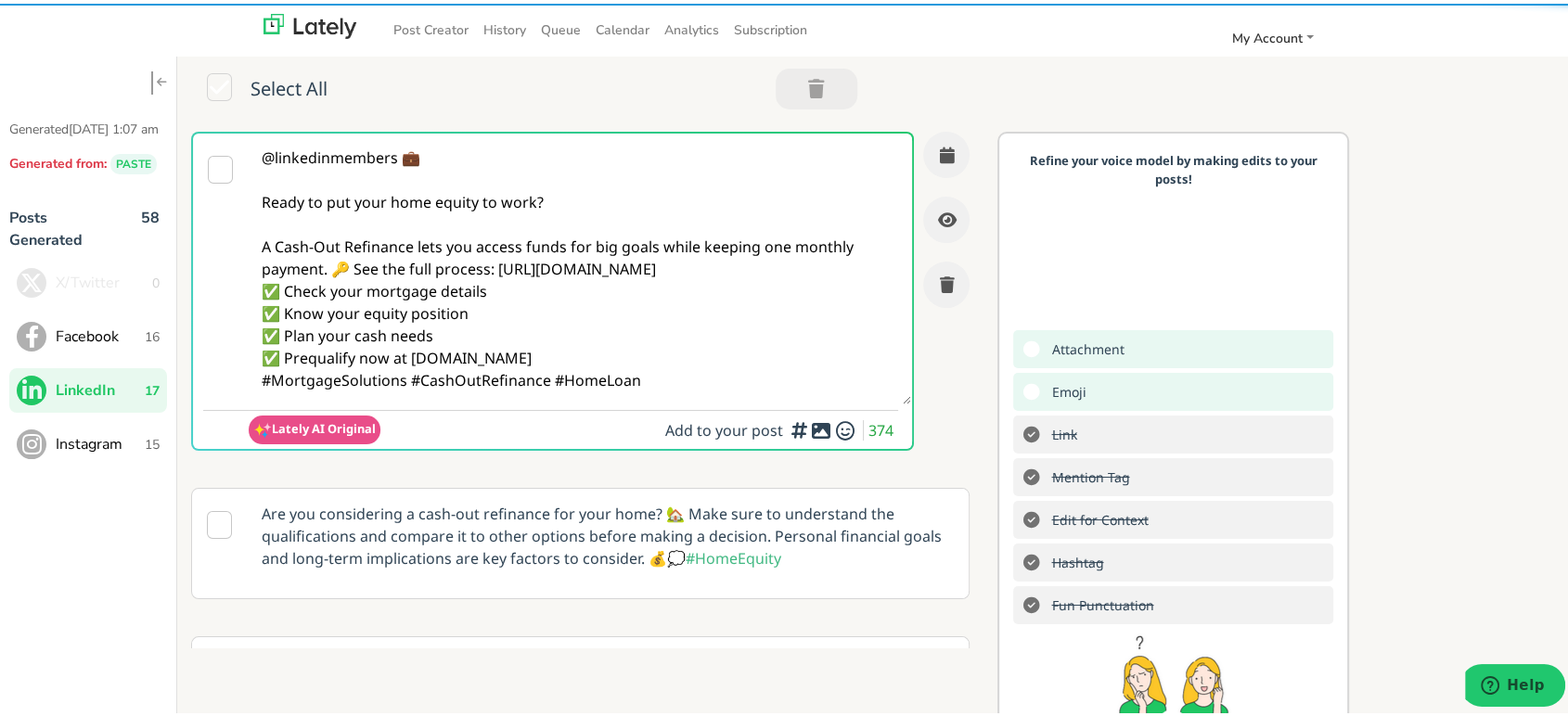
click at [350, 266] on textarea "@linkedinmembers 💼 Ready to put your home equity to work? A Cash-Out Refinance …" at bounding box center [579, 265] width 663 height 271
click at [330, 268] on textarea "@linkedinmembers 💼 Ready to put your home equity to work? A Cash-Out Refinance …" at bounding box center [579, 265] width 663 height 271
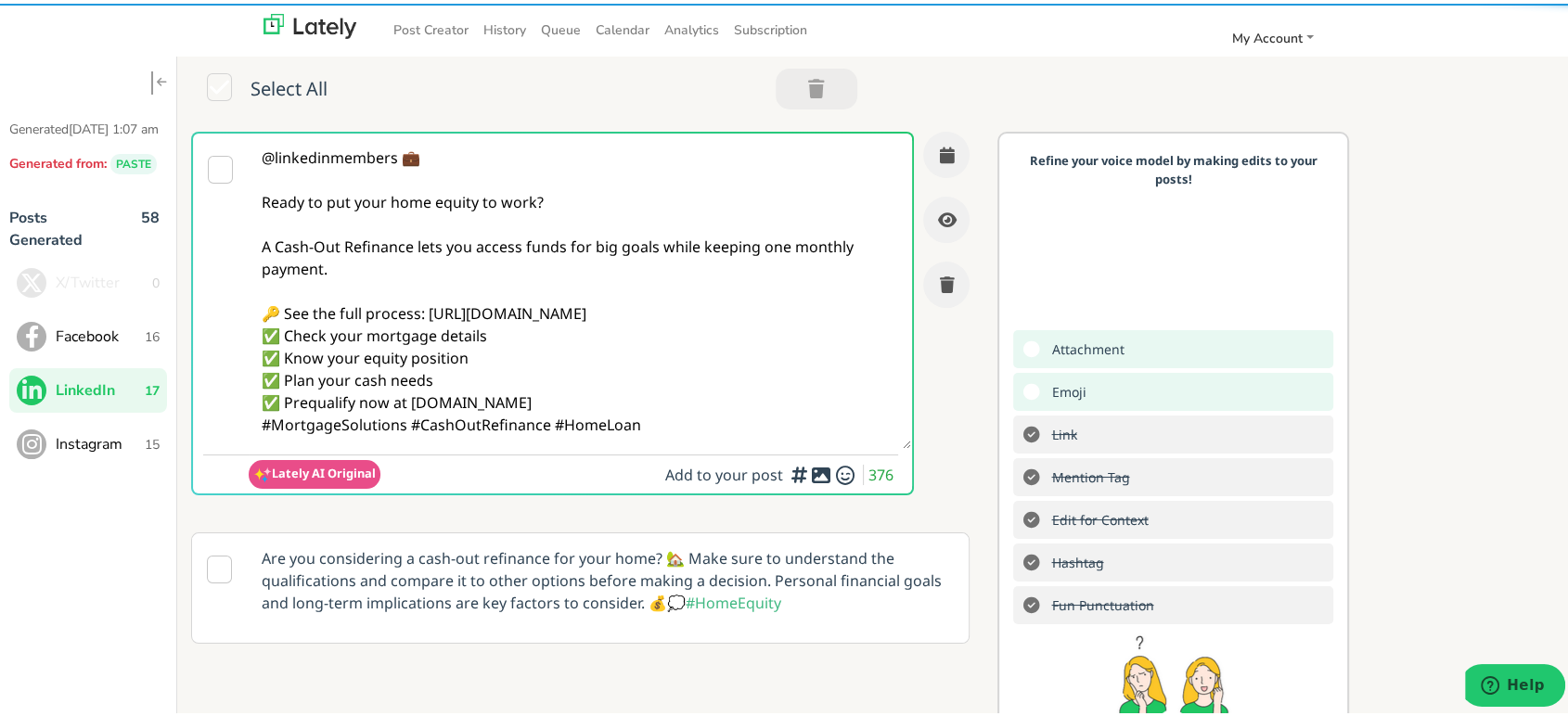
click at [745, 313] on textarea "@linkedinmembers 💼 Ready to put your home equity to work? A Cash-Out Refinance …" at bounding box center [579, 287] width 663 height 315
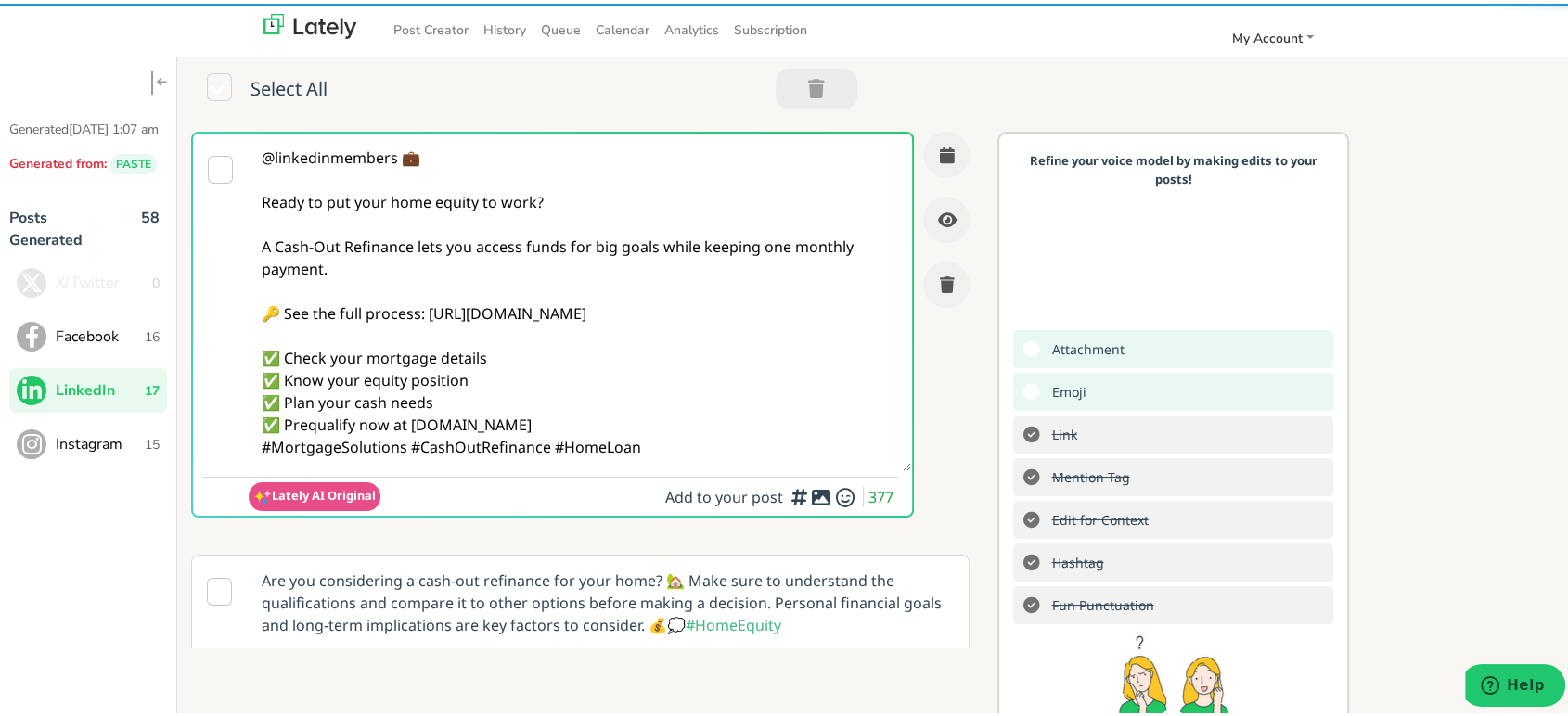
click at [658, 418] on textarea "@linkedinmembers 💼 Ready to put your home equity to work? A Cash-Out Refinance …" at bounding box center [579, 298] width 663 height 337
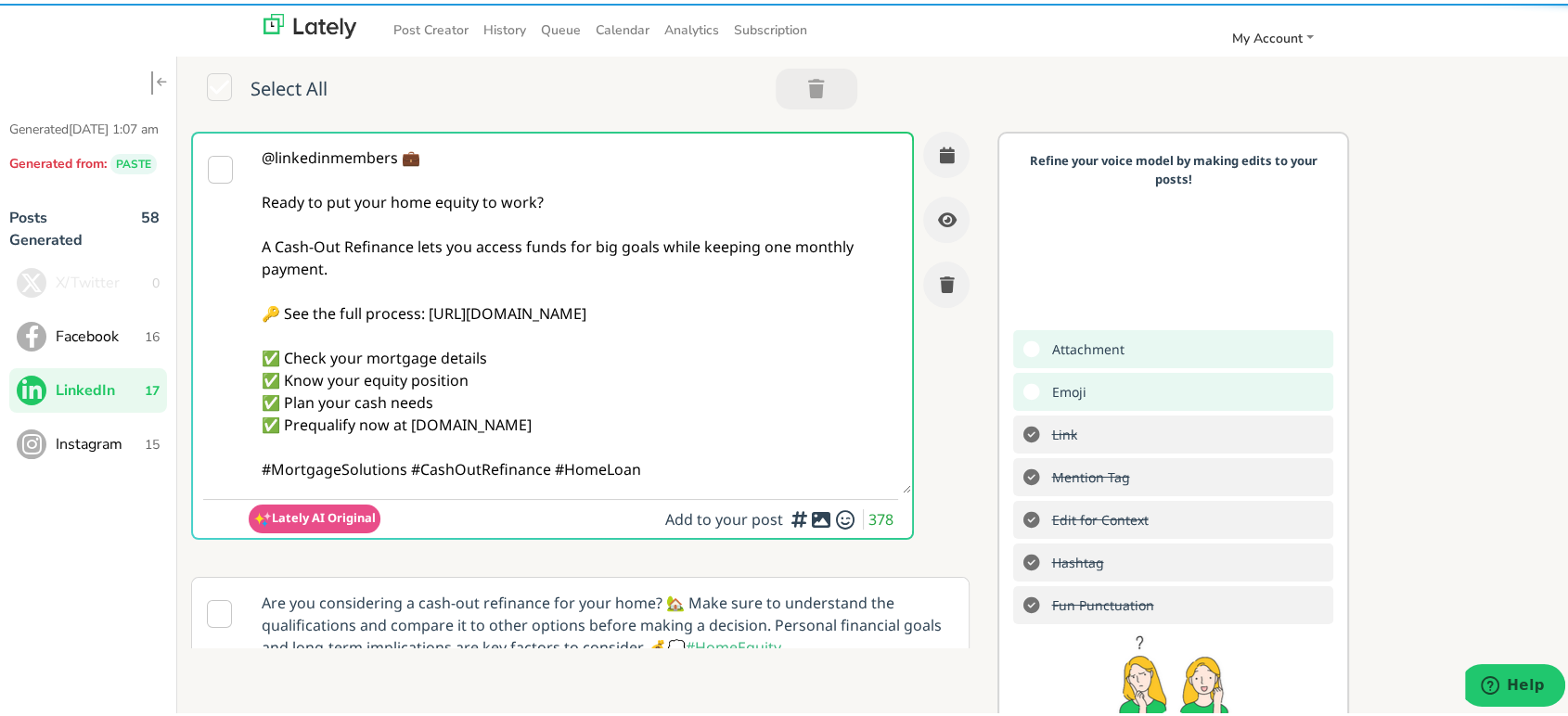
type textarea "@linkedinmembers 💼 Ready to put your home equity to work? A Cash-Out Refinance …"
click at [810, 517] on icon at bounding box center [821, 516] width 22 height 1
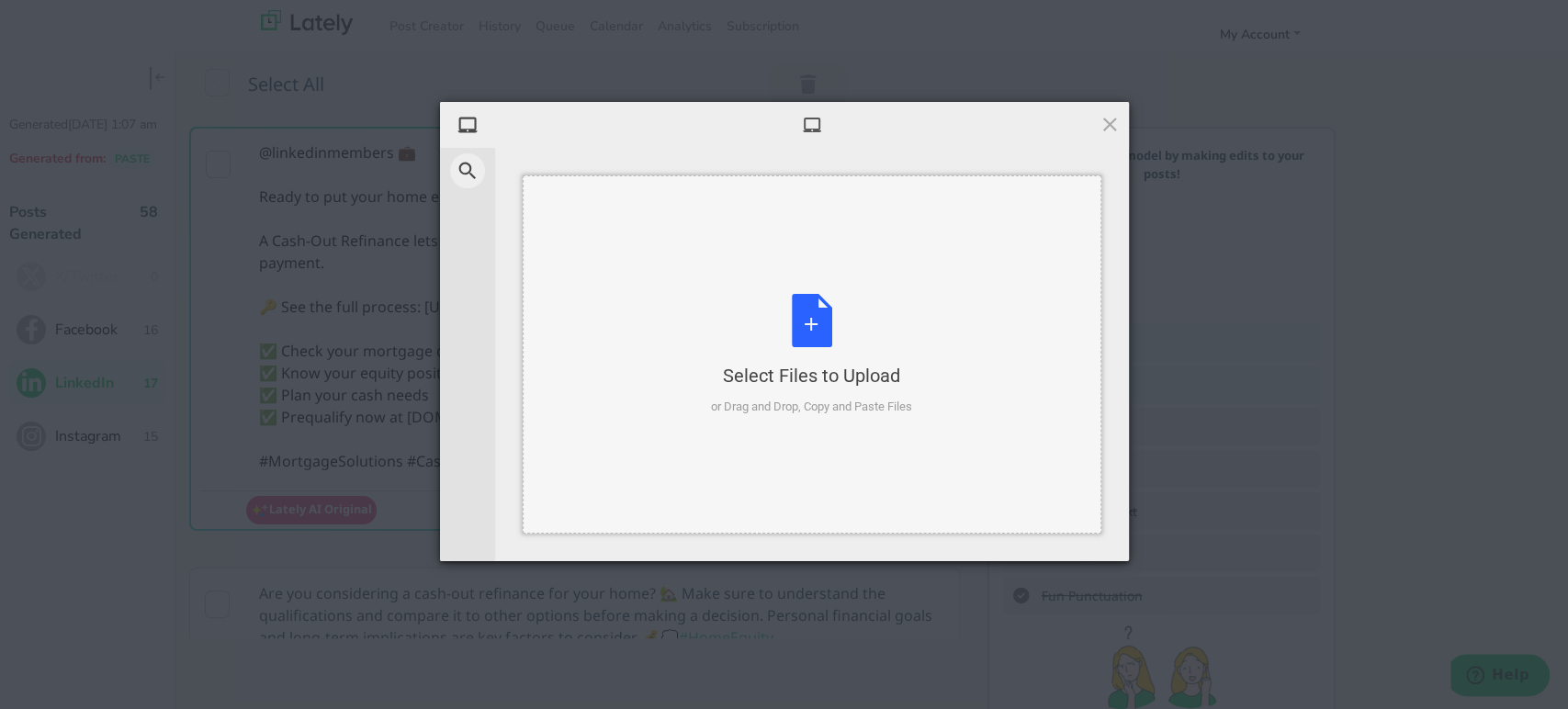
click at [900, 374] on div "Select Files to Upload" at bounding box center [812, 375] width 201 height 26
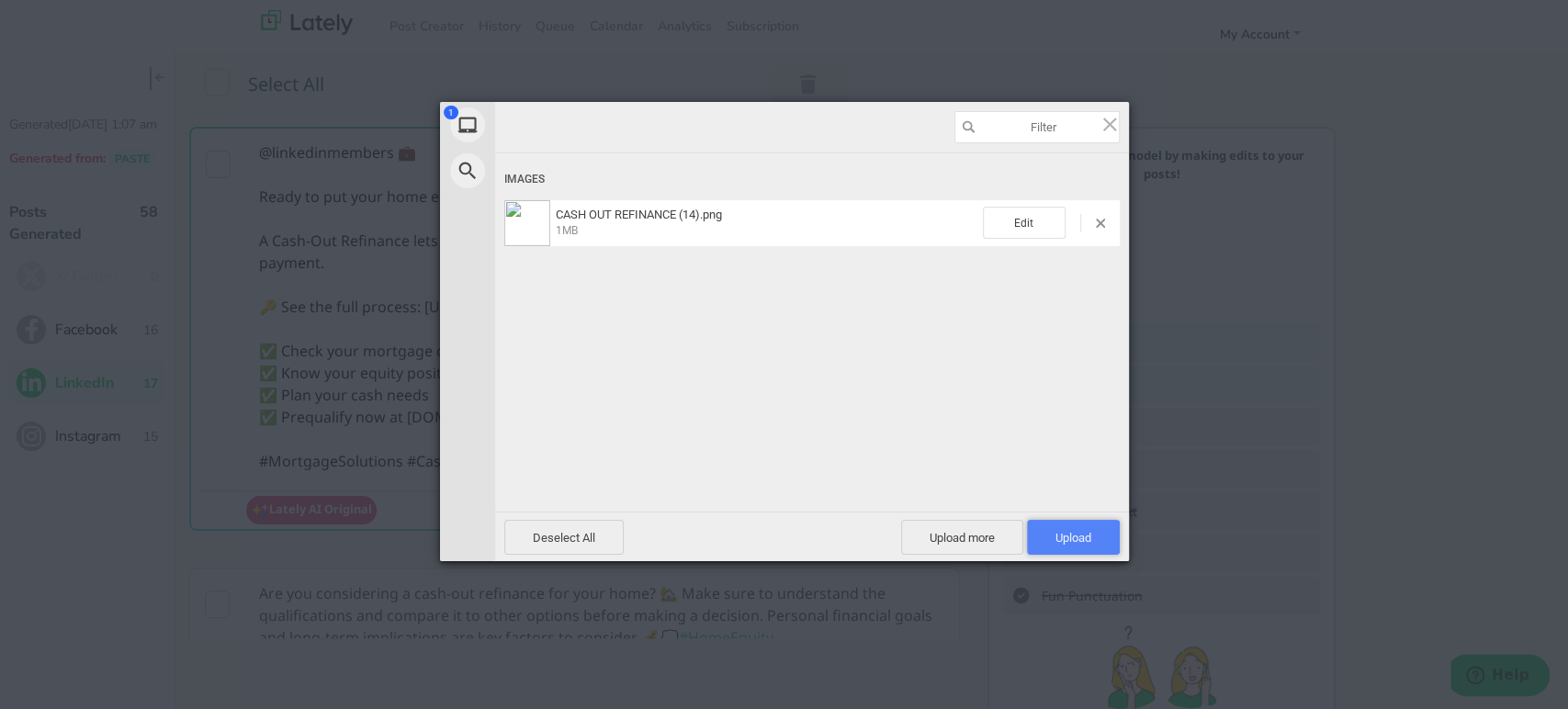
click at [1072, 531] on span "Upload 1" at bounding box center [1073, 537] width 36 height 14
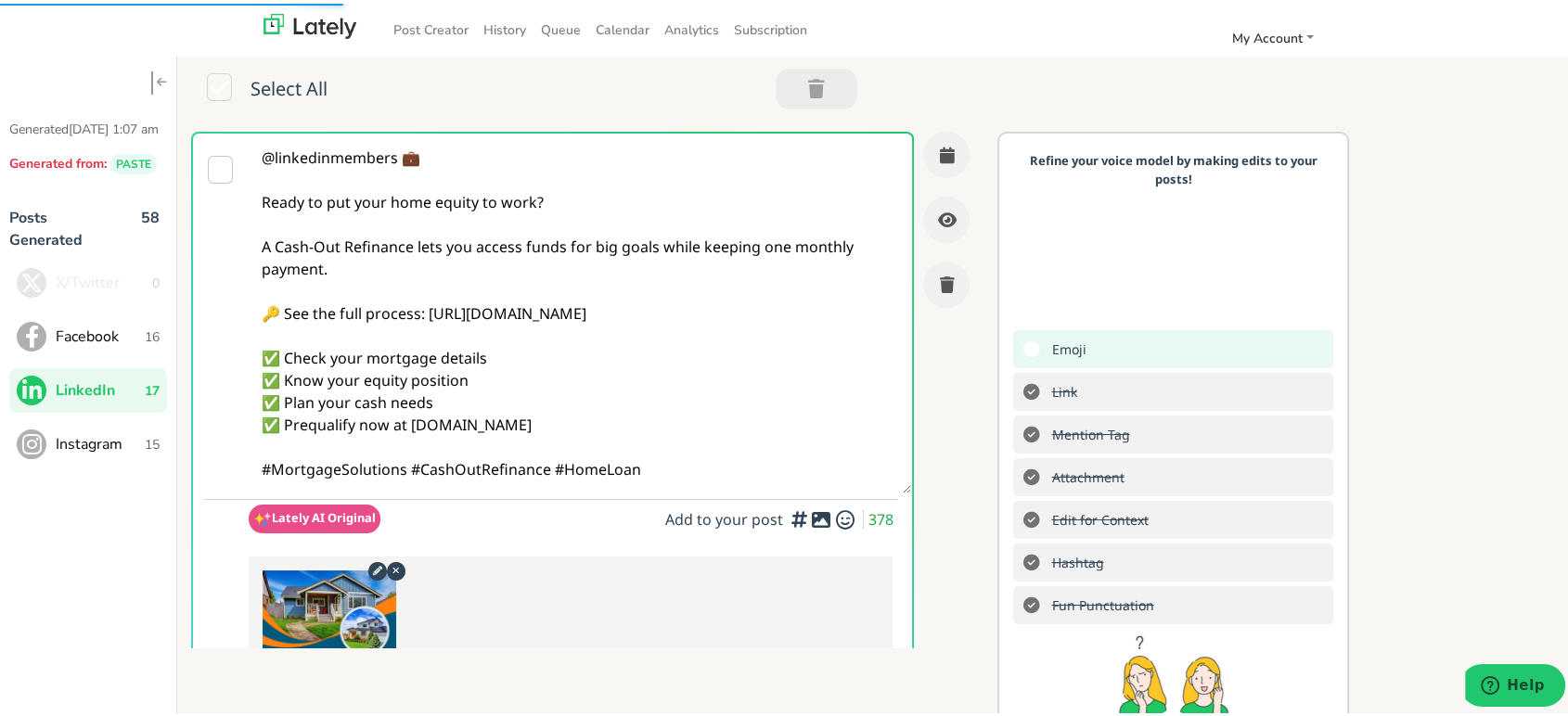
click at [764, 139] on textarea "@linkedinmembers 💼 Ready to put your home equity to work? A Cash-Out Refinance …" at bounding box center [579, 309] width 663 height 359
click at [98, 451] on span "Instagram" at bounding box center [100, 440] width 89 height 22
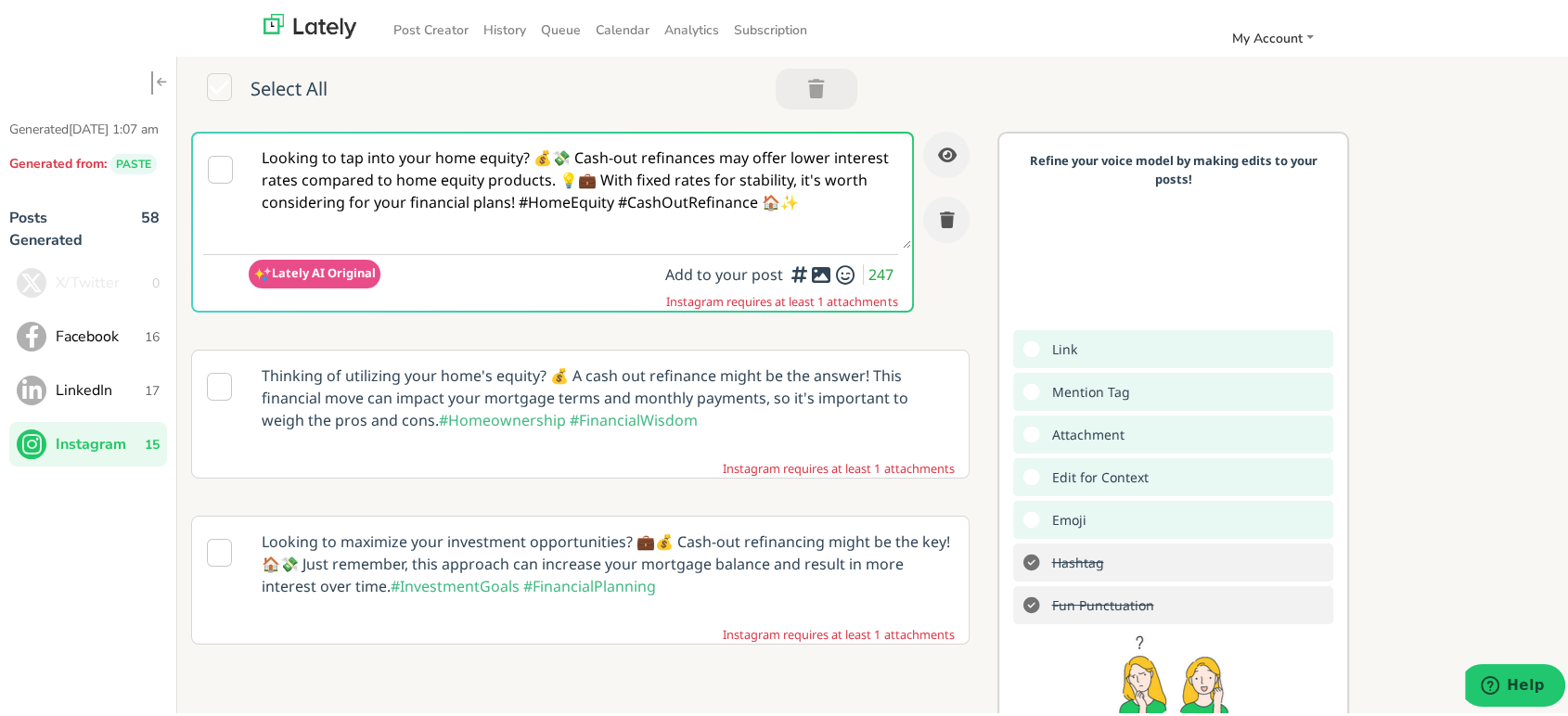
click at [121, 395] on span "LinkedIn" at bounding box center [100, 386] width 89 height 22
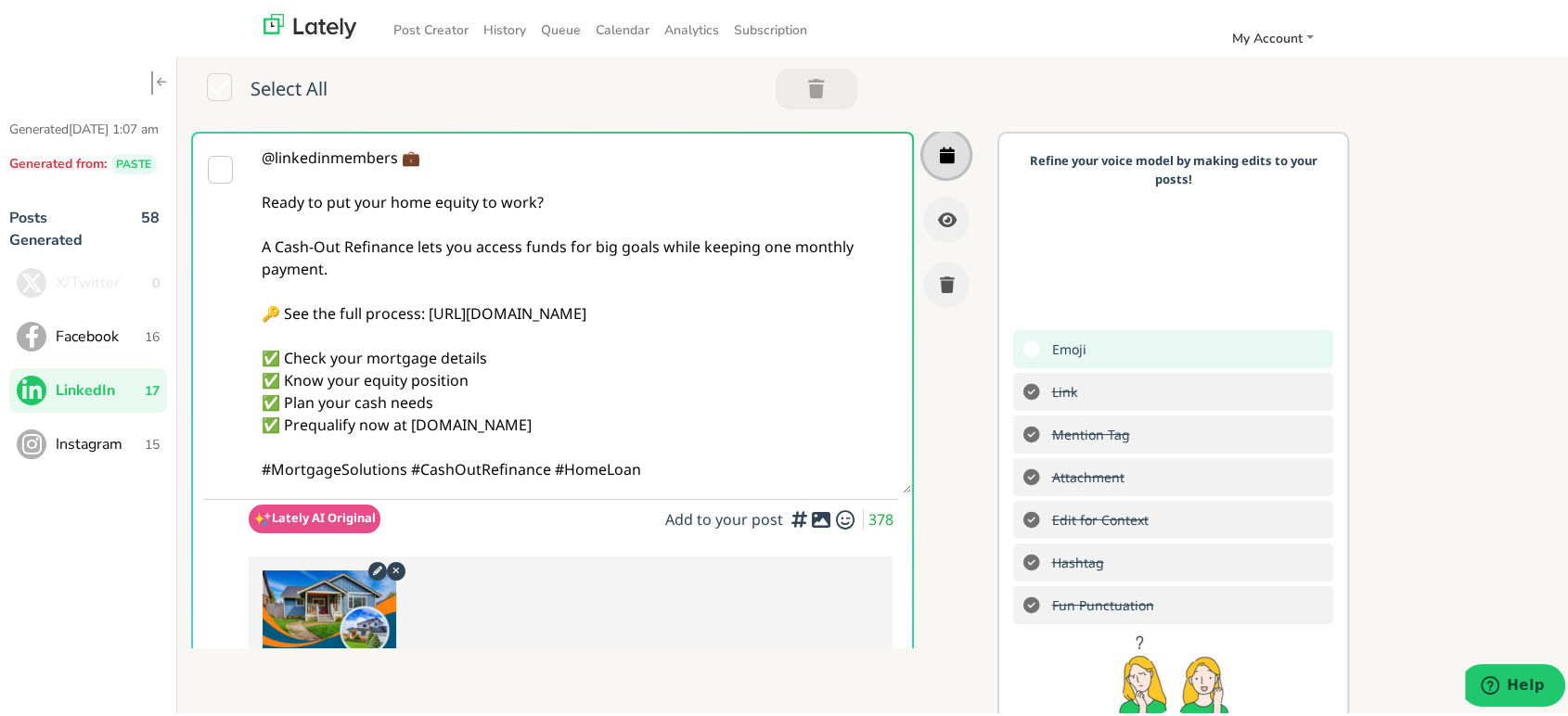
click at [928, 165] on button "button" at bounding box center [947, 151] width 46 height 46
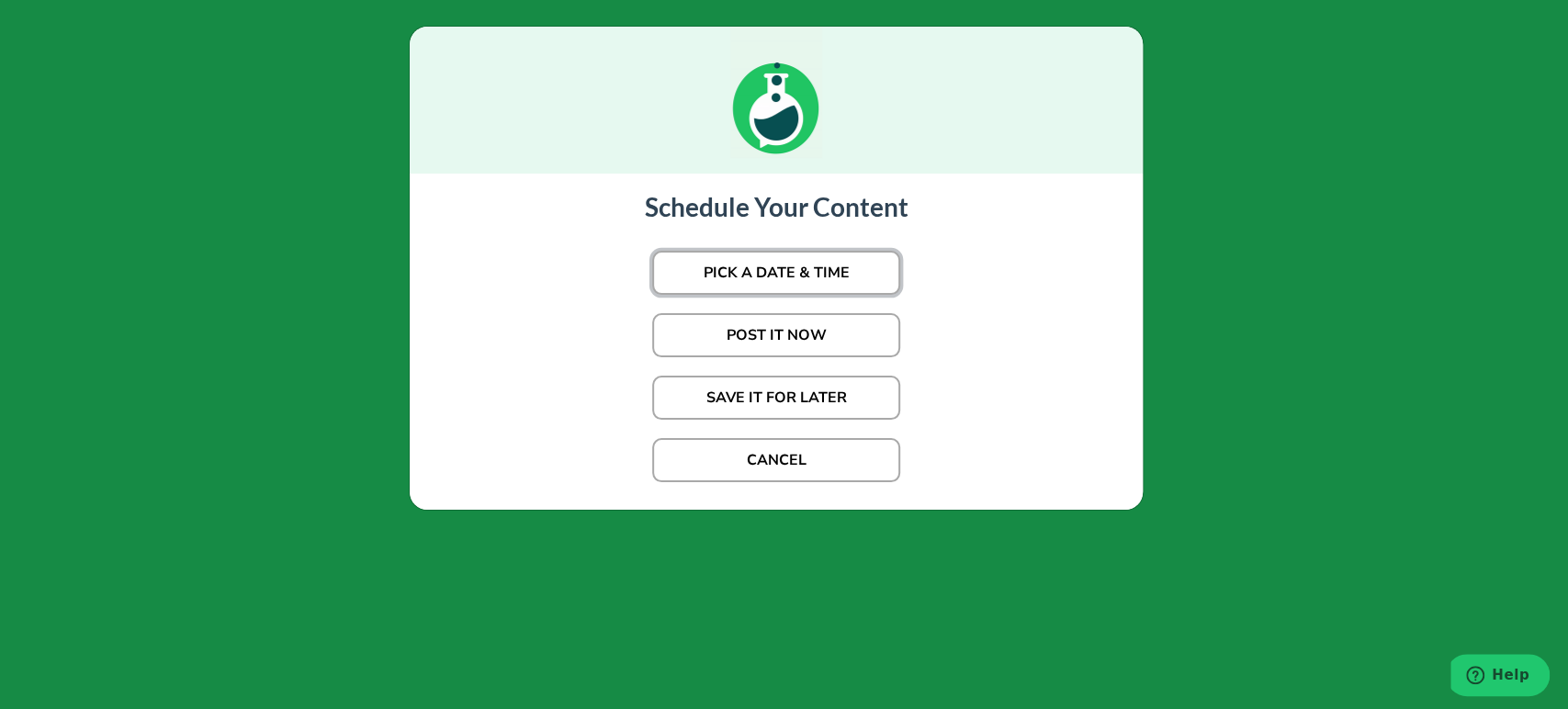
click at [801, 258] on button "PICK A DATE & TIME" at bounding box center [775, 272] width 248 height 44
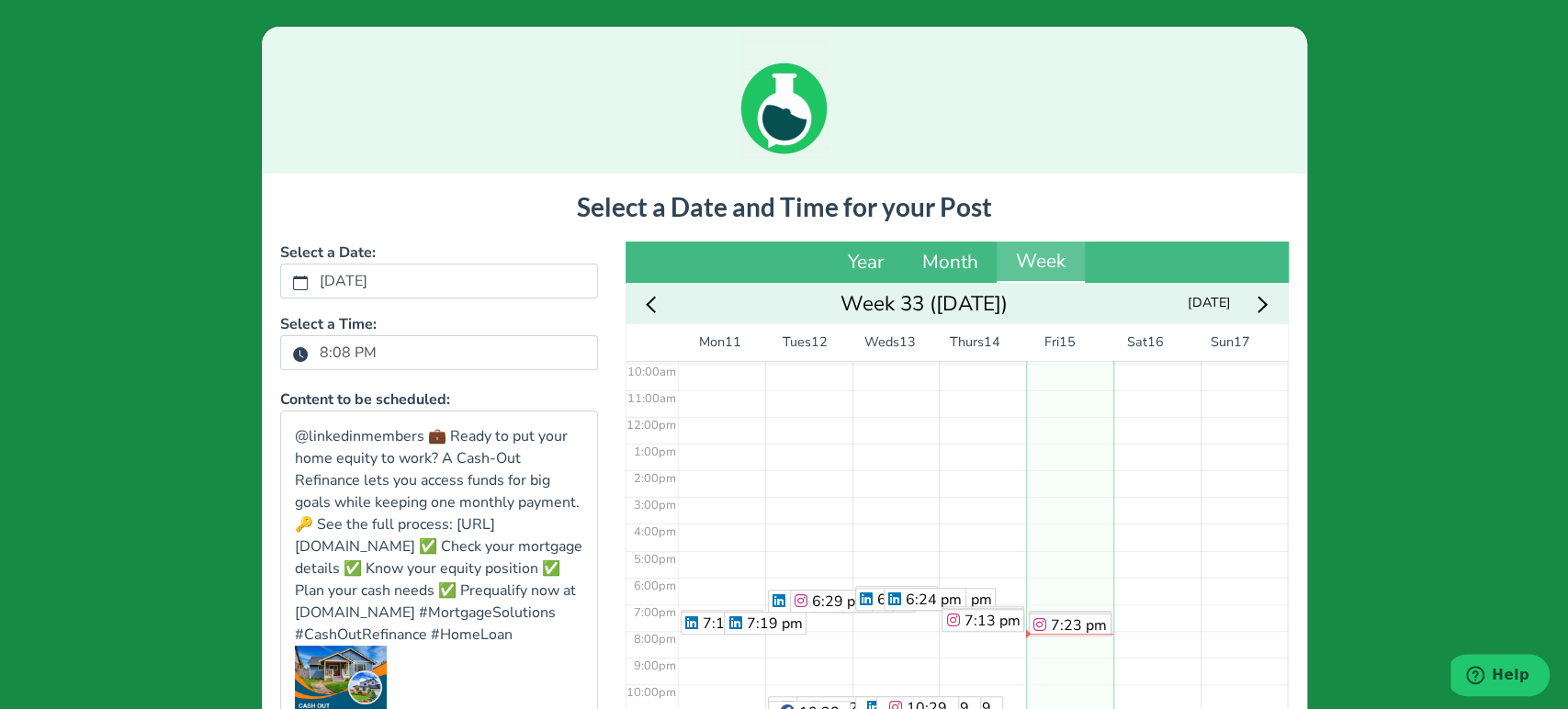
scroll to position [271, 0]
click at [315, 345] on label "8:08 PM" at bounding box center [347, 352] width 79 height 31
click at [308, 345] on button "8:08 PM" at bounding box center [300, 353] width 16 height 24
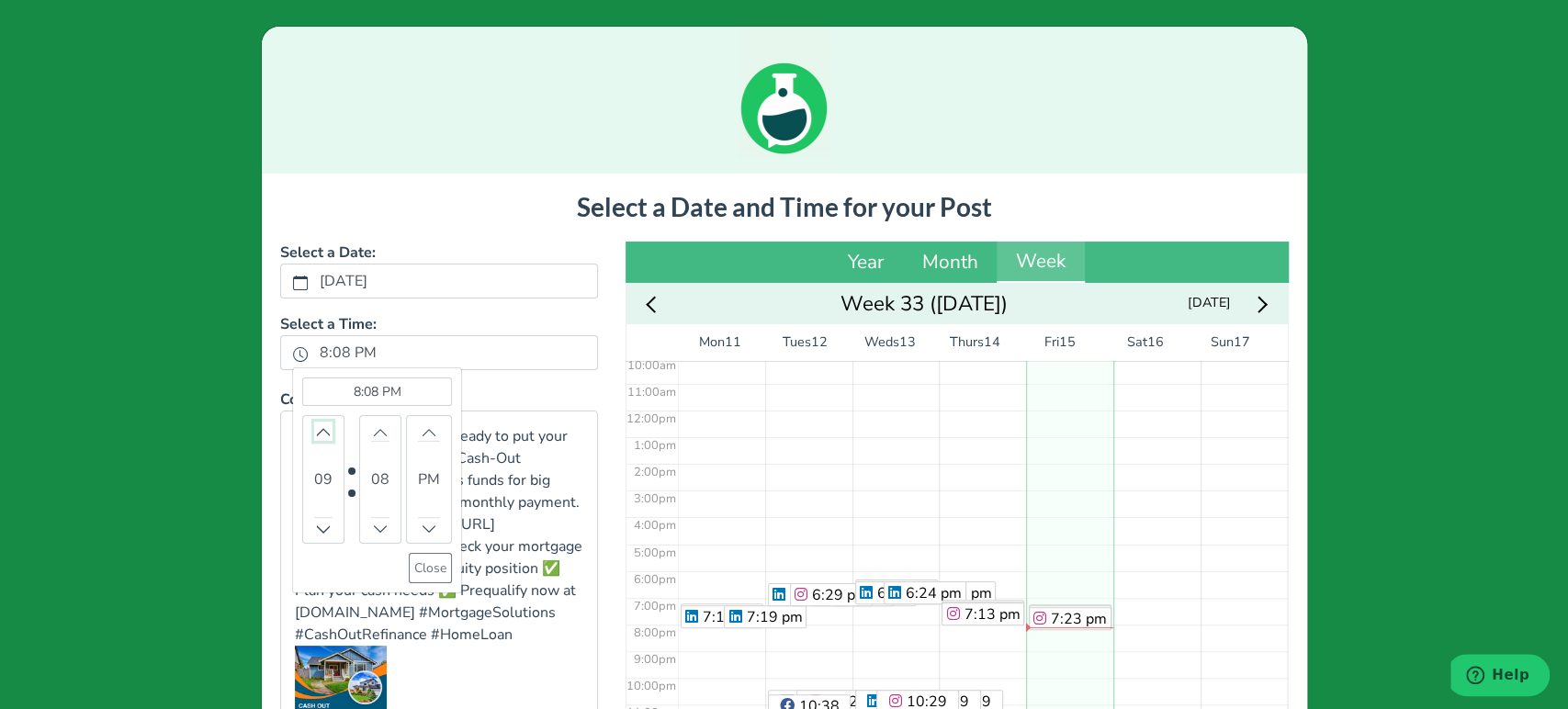
click at [320, 422] on button "Increment" at bounding box center [323, 431] width 18 height 19
click at [422, 571] on button "Close" at bounding box center [432, 568] width 43 height 30
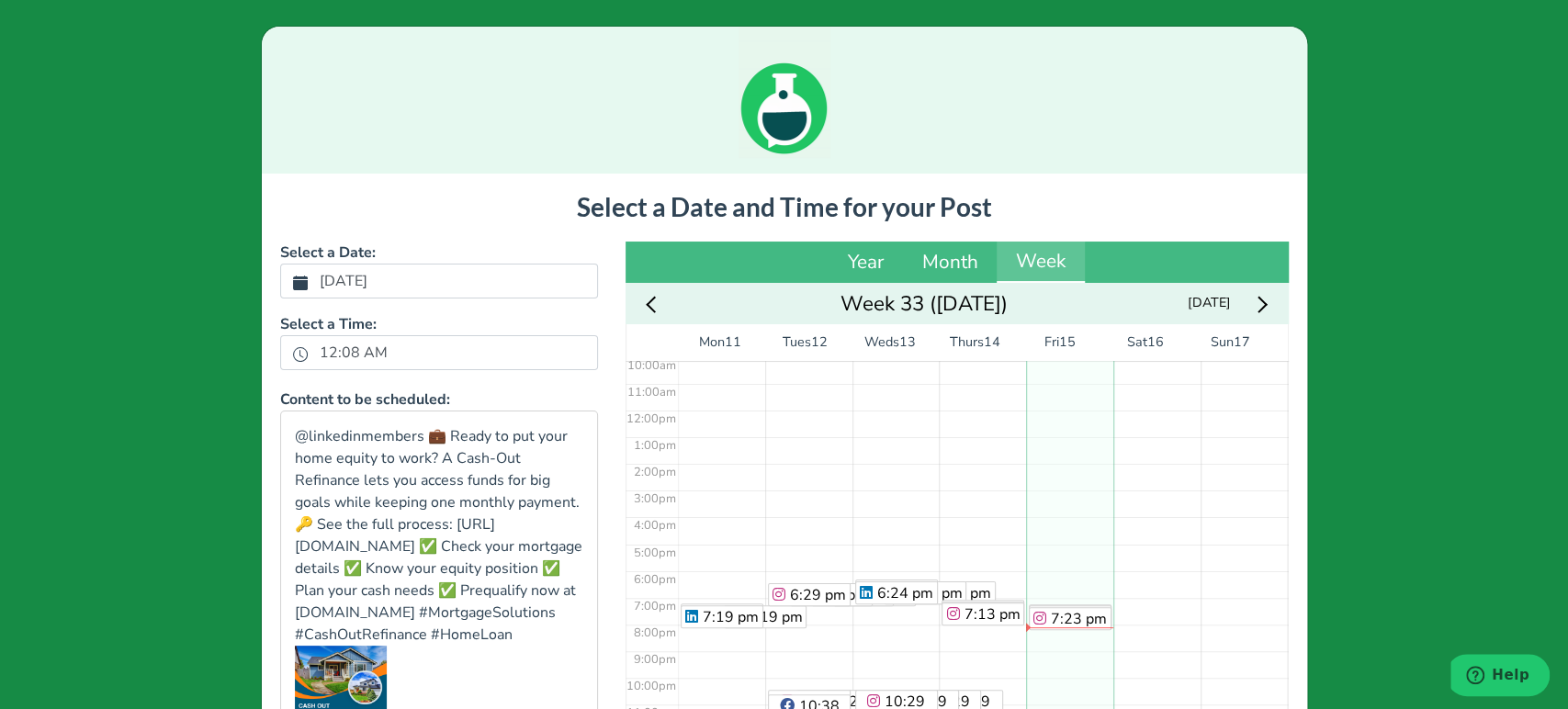
click at [379, 292] on label "[DATE]" at bounding box center [344, 281] width 70 height 31
click at [308, 292] on button "[DATE]" at bounding box center [300, 281] width 16 height 24
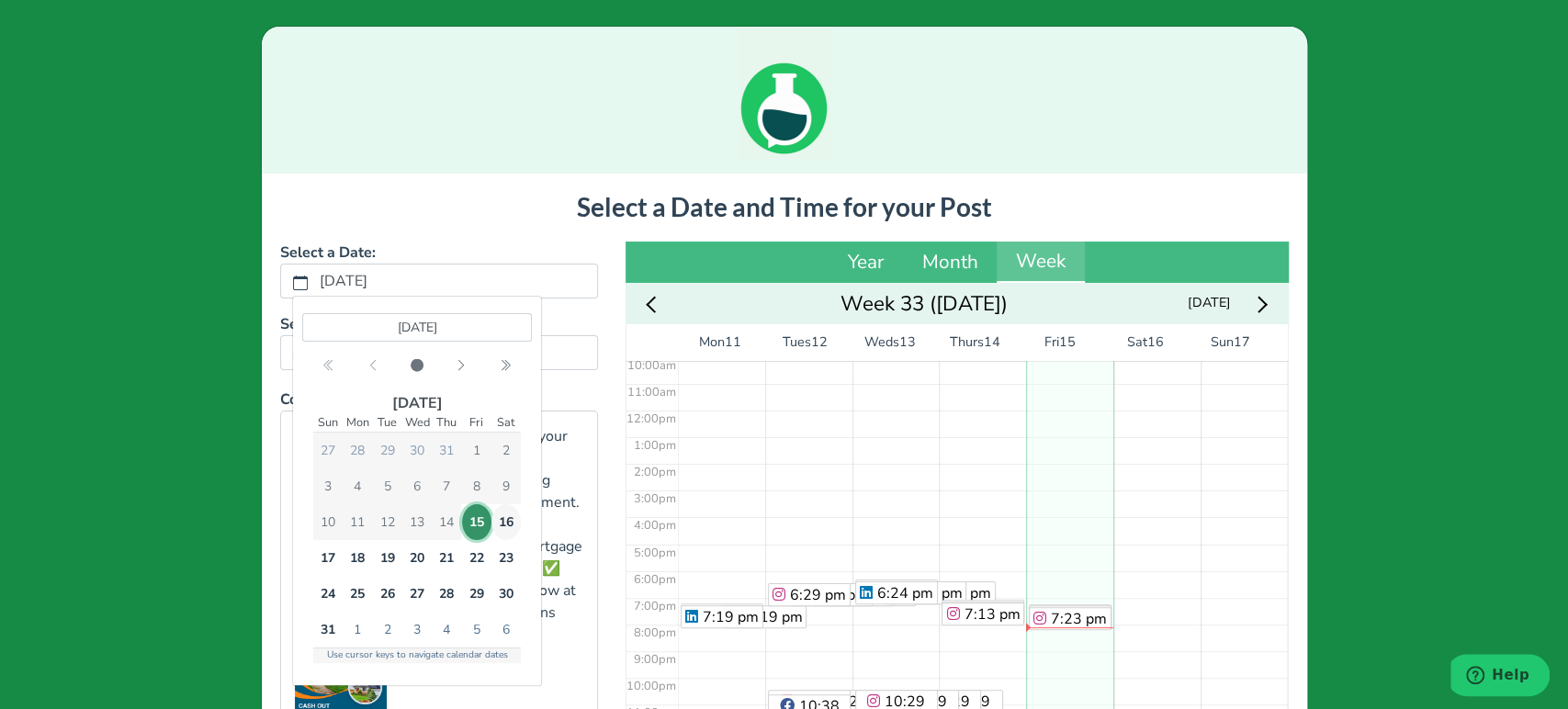
click at [493, 525] on span "16" at bounding box center [505, 522] width 29 height 36
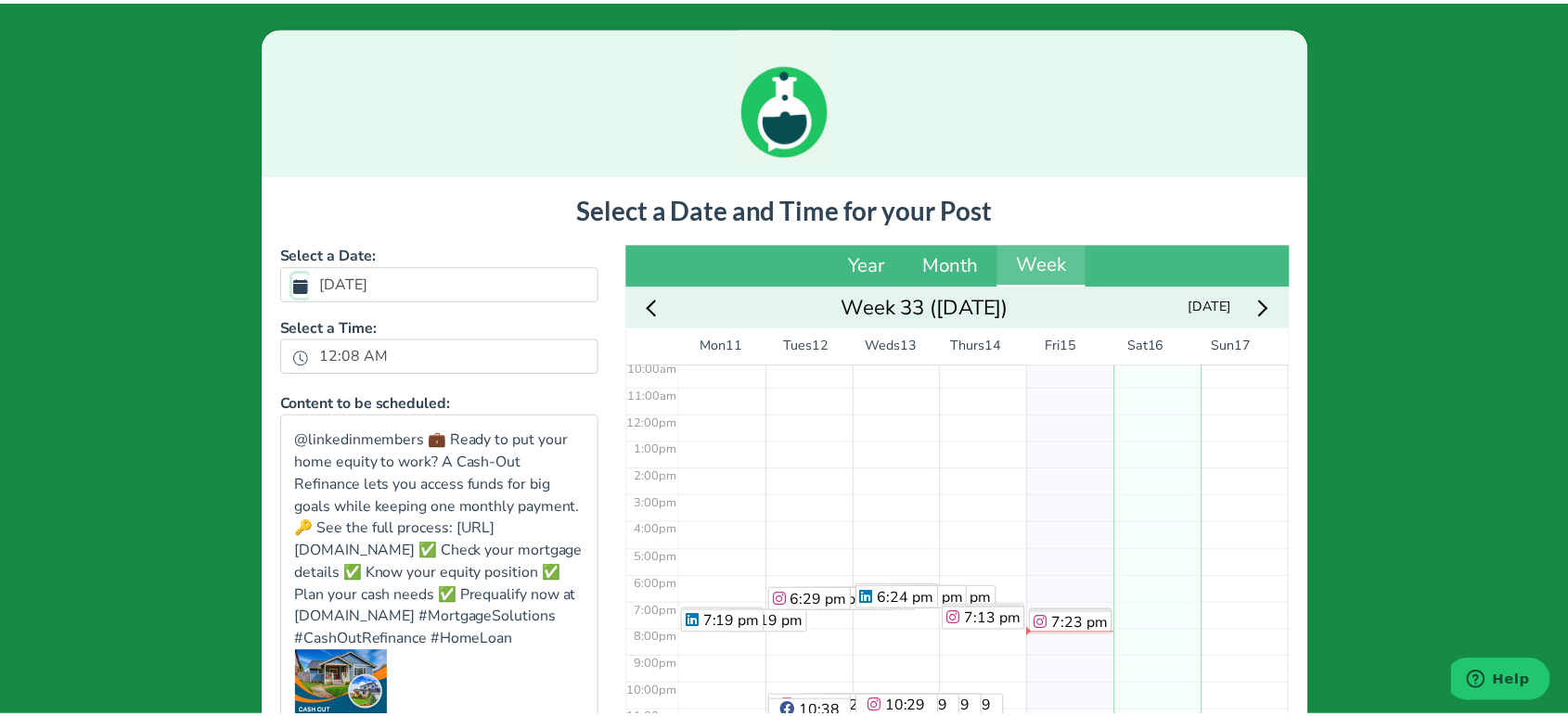
scroll to position [222, 0]
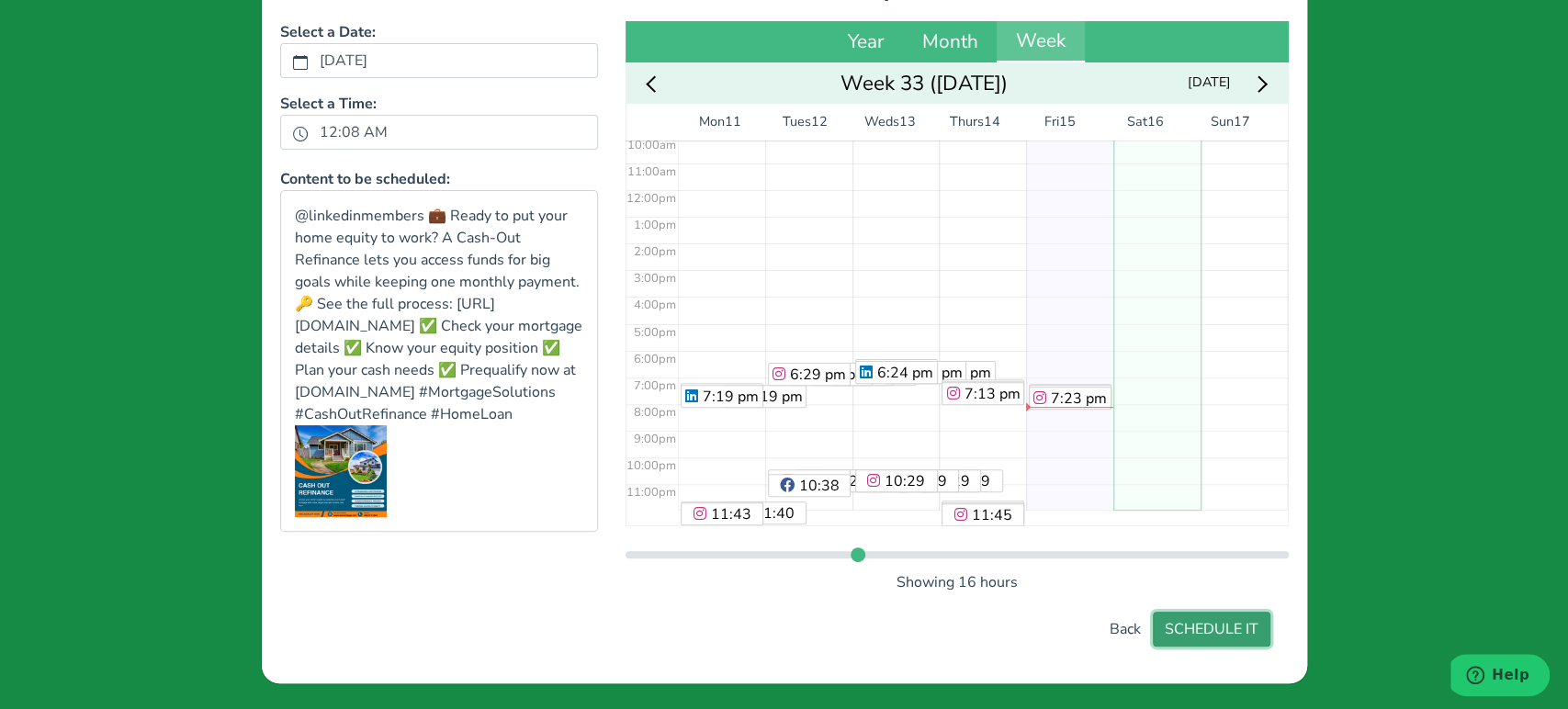
click at [1215, 638] on button "SCHEDULE IT" at bounding box center [1211, 628] width 118 height 35
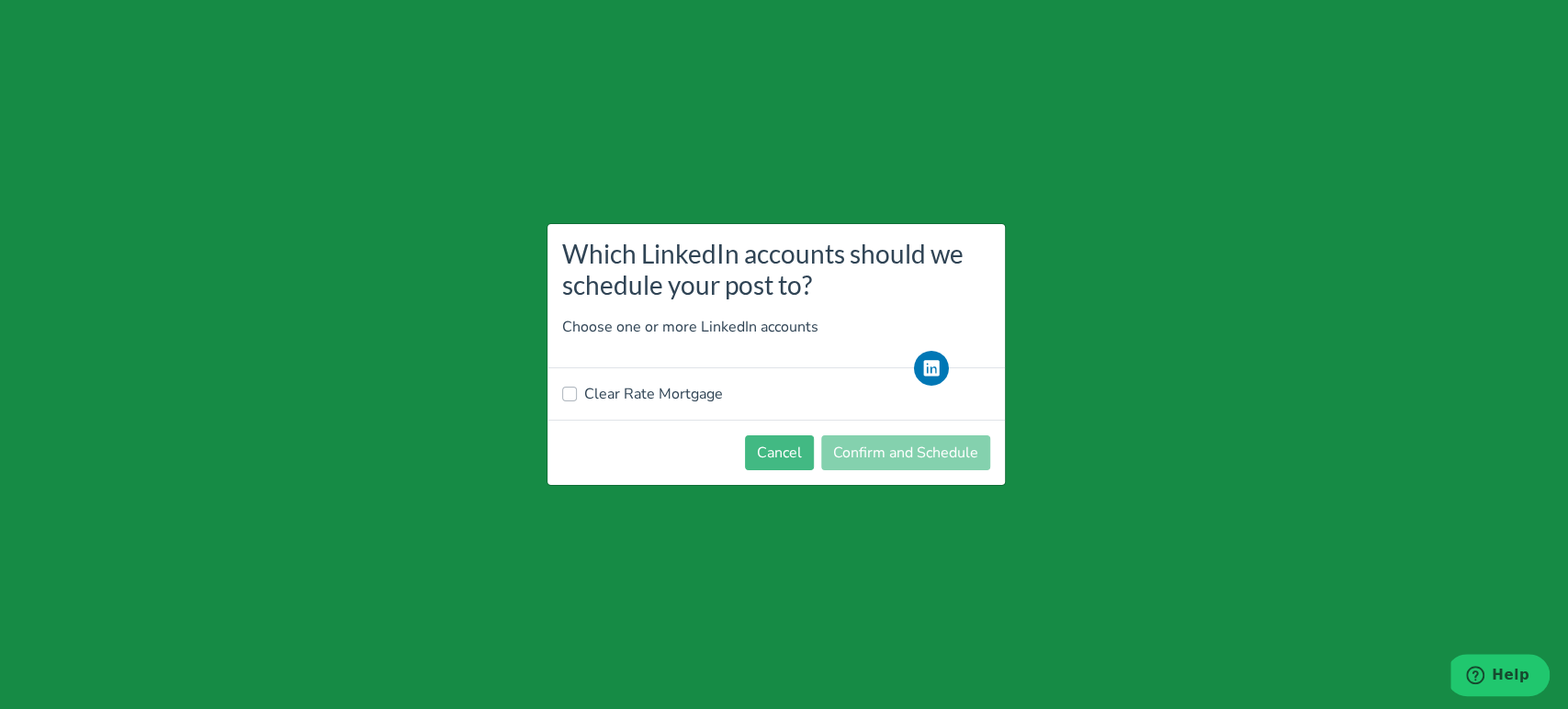
click at [698, 395] on label "Clear Rate Mortgage" at bounding box center [653, 393] width 139 height 22
click at [577, 395] on input "Clear Rate Mortgage" at bounding box center [569, 391] width 14 height 18
checkbox input "true"
click at [834, 457] on button "Confirm and Schedule" at bounding box center [905, 453] width 169 height 35
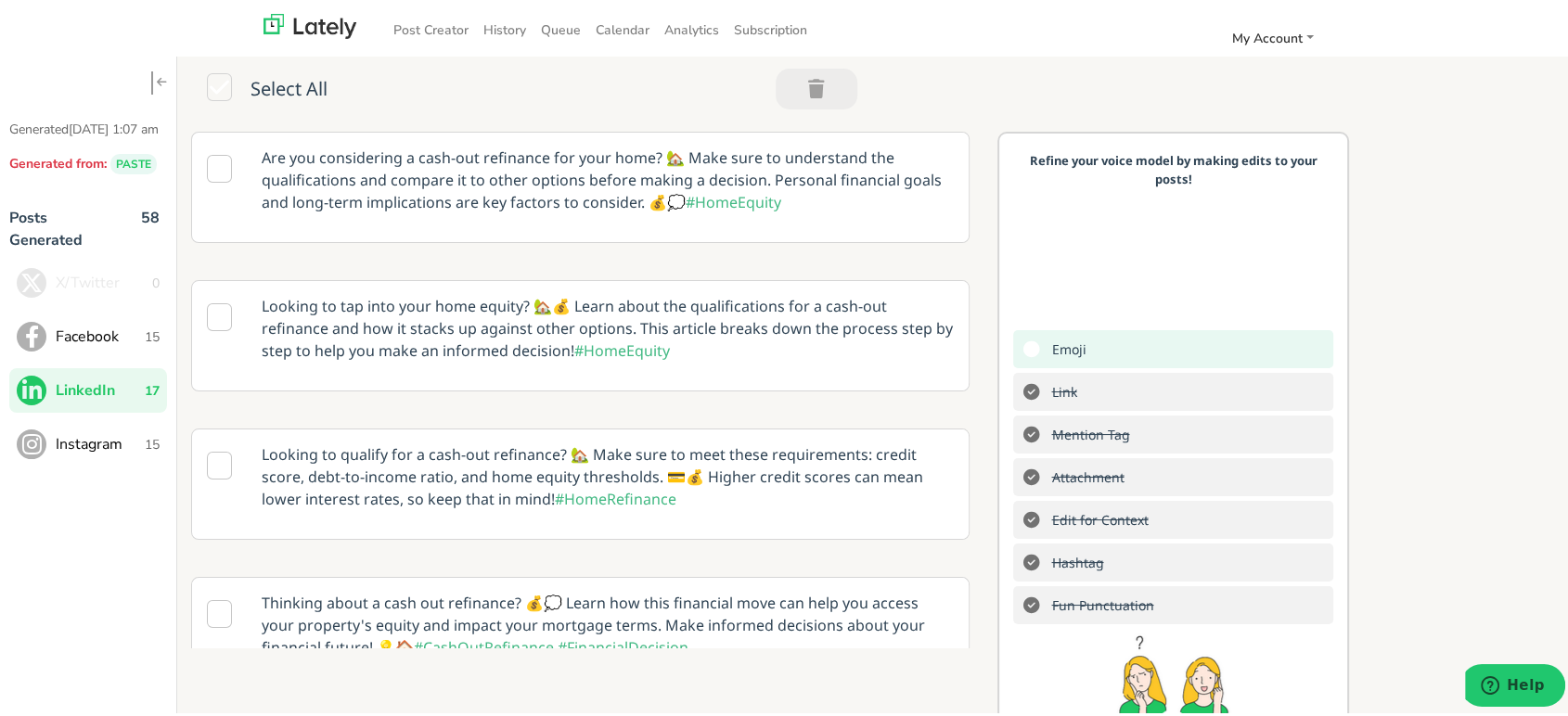
click at [140, 451] on span "Instagram" at bounding box center [100, 440] width 89 height 22
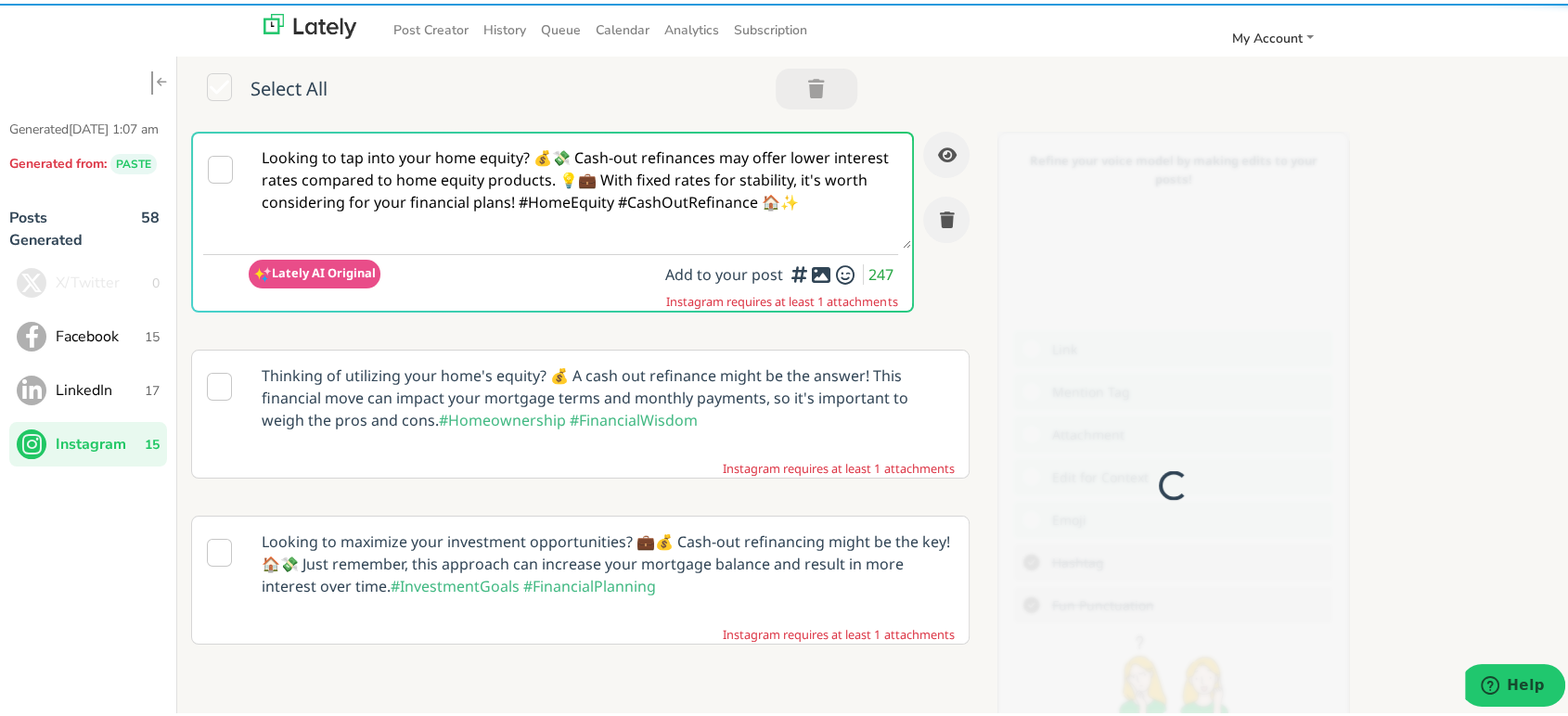
click at [718, 192] on textarea "Looking to tap into your home equity? 💰💸 Cash-out refinances may offer lower in…" at bounding box center [579, 187] width 663 height 115
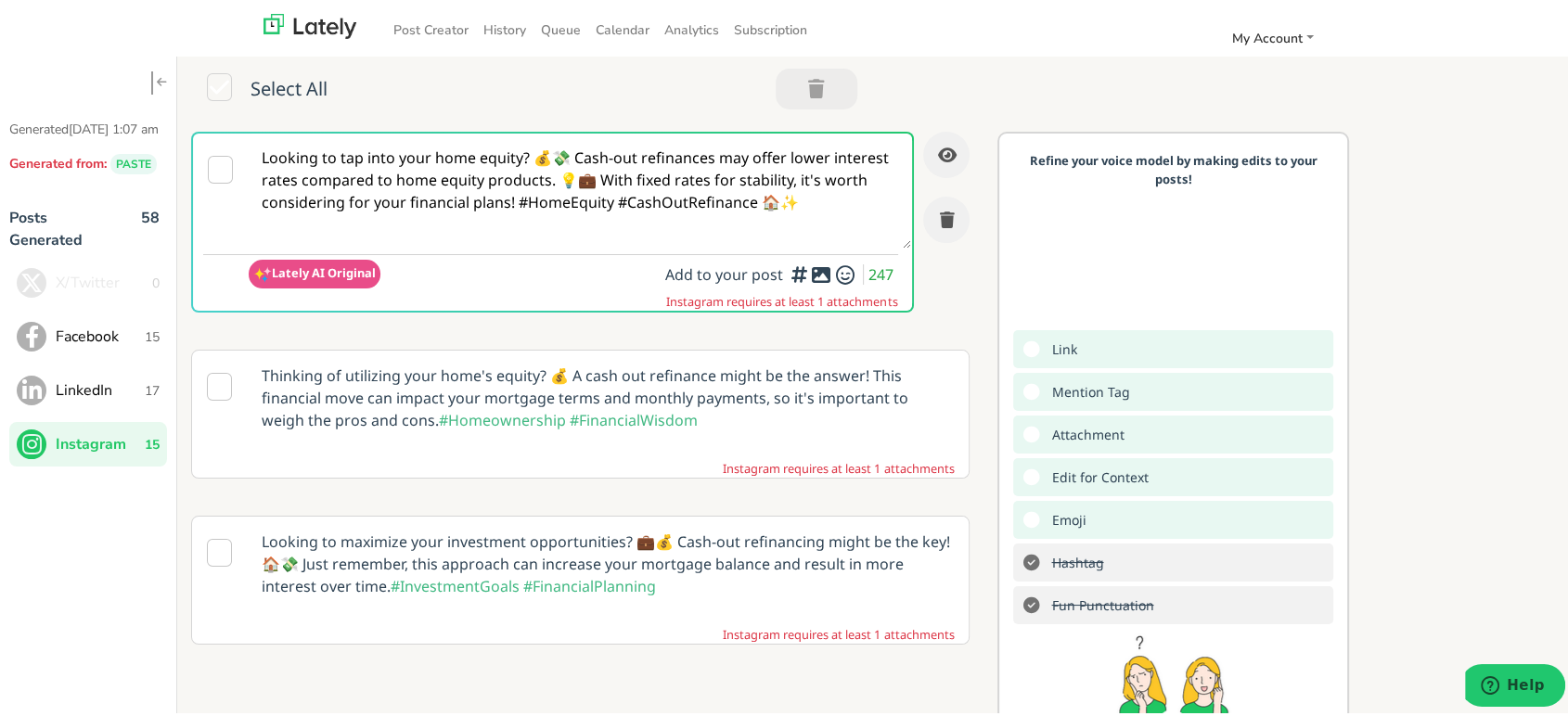
click at [718, 192] on textarea "Looking to tap into your home equity? 💰💸 Cash-out refinances may offer lower in…" at bounding box center [579, 187] width 663 height 115
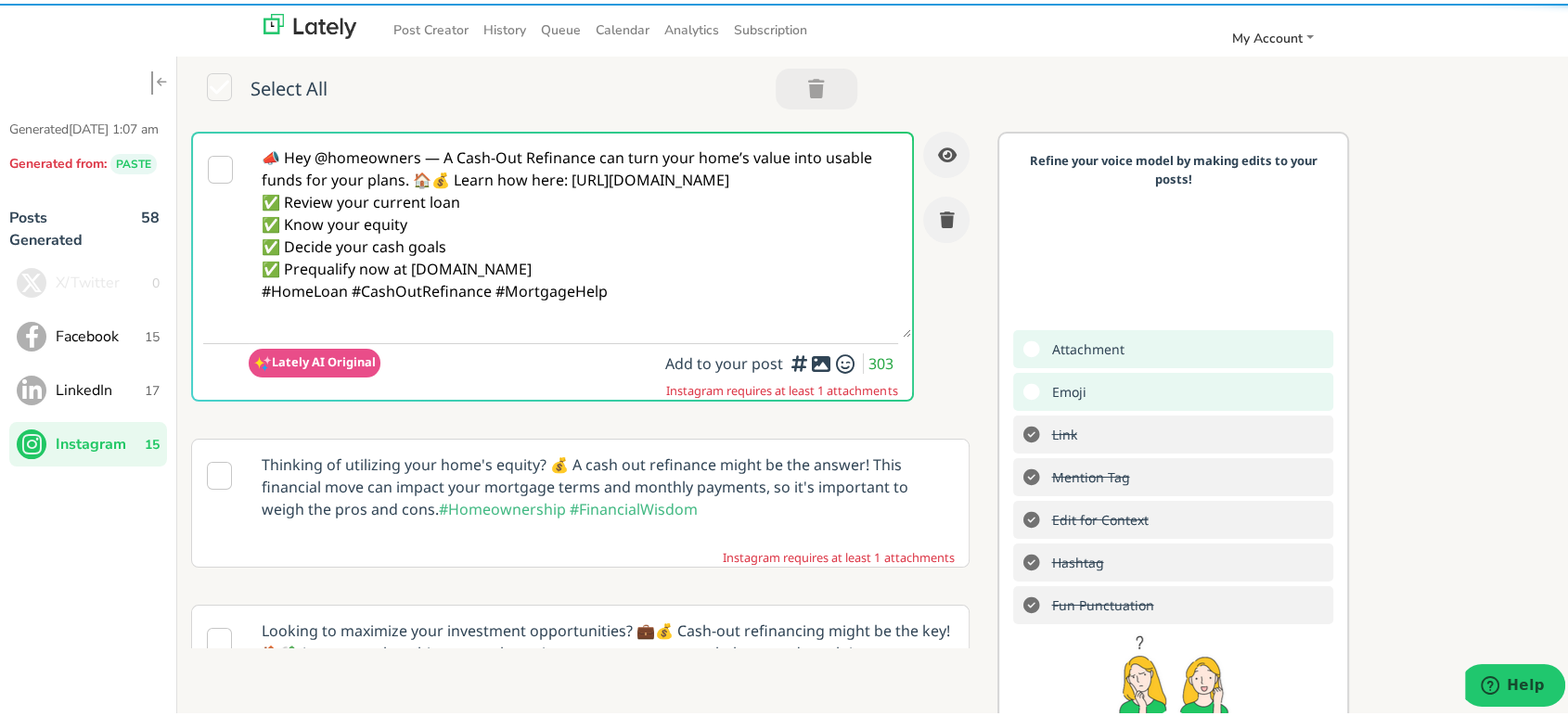
click at [442, 150] on textarea "📣 Hey @homeowners — A Cash-Out Refinance can turn your home’s value into usable…" at bounding box center [579, 231] width 663 height 204
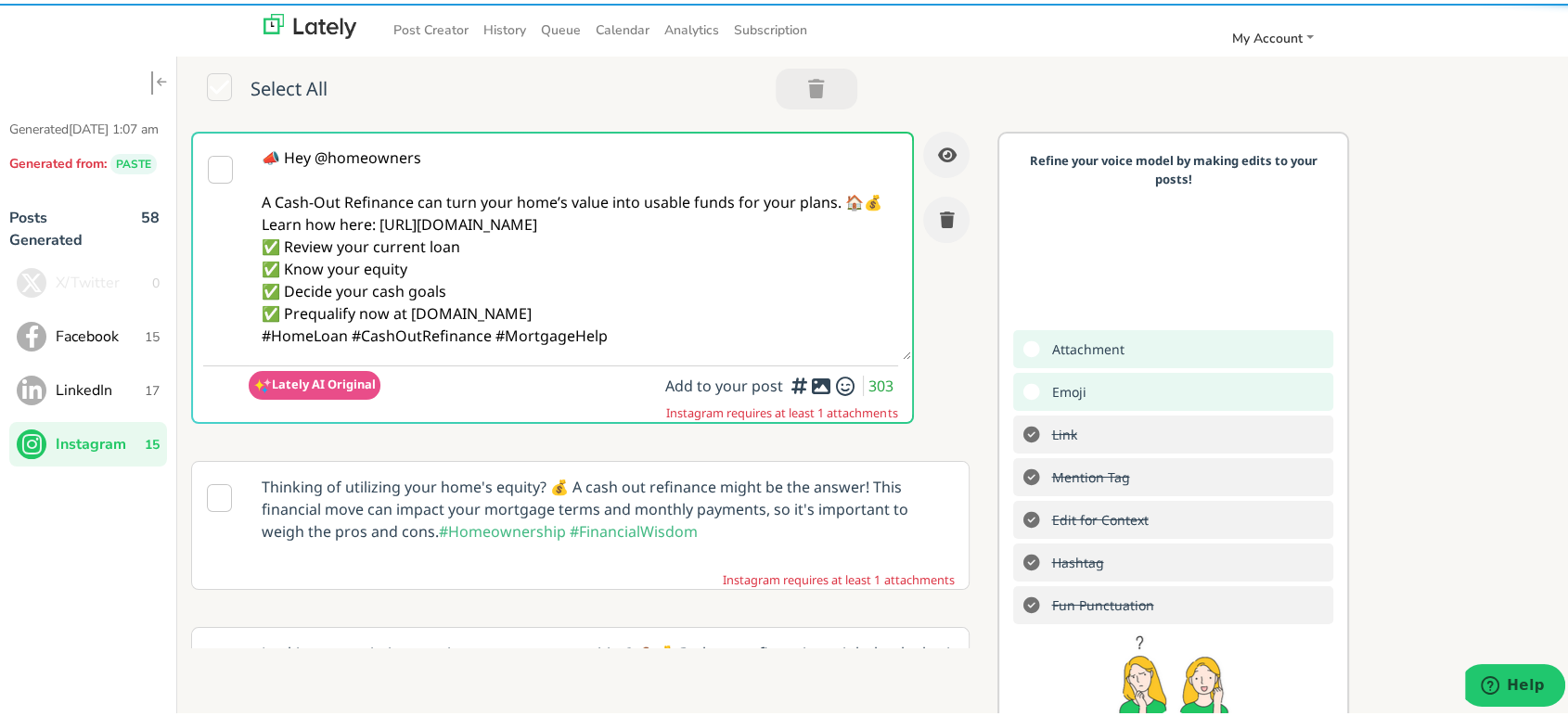
click at [866, 198] on textarea "📣 Hey @homeowners A Cash-Out Refinance can turn your home’s value into usable f…" at bounding box center [579, 243] width 663 height 226
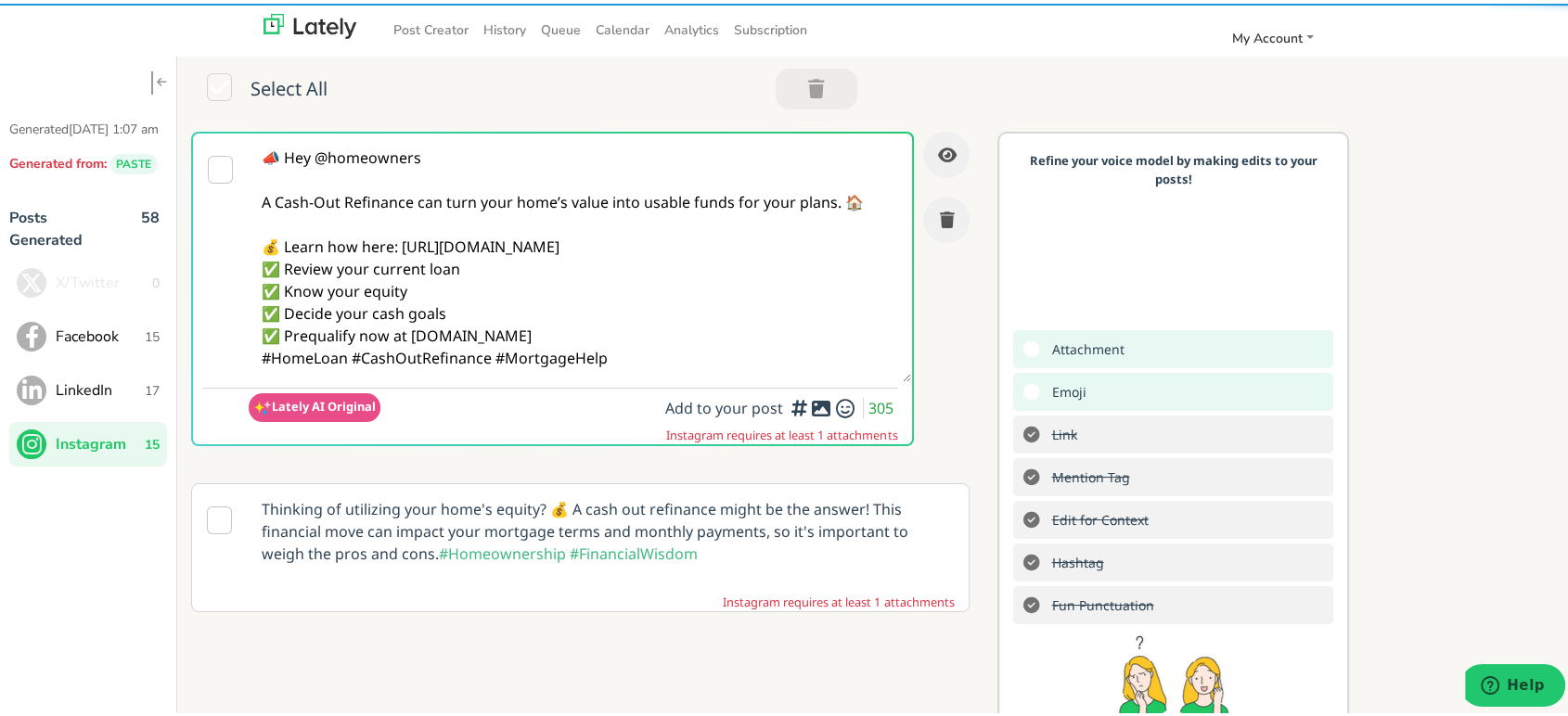
click at [779, 243] on textarea "📣 Hey @homeowners A Cash-Out Refinance can turn your home’s value into usable f…" at bounding box center [579, 253] width 663 height 248
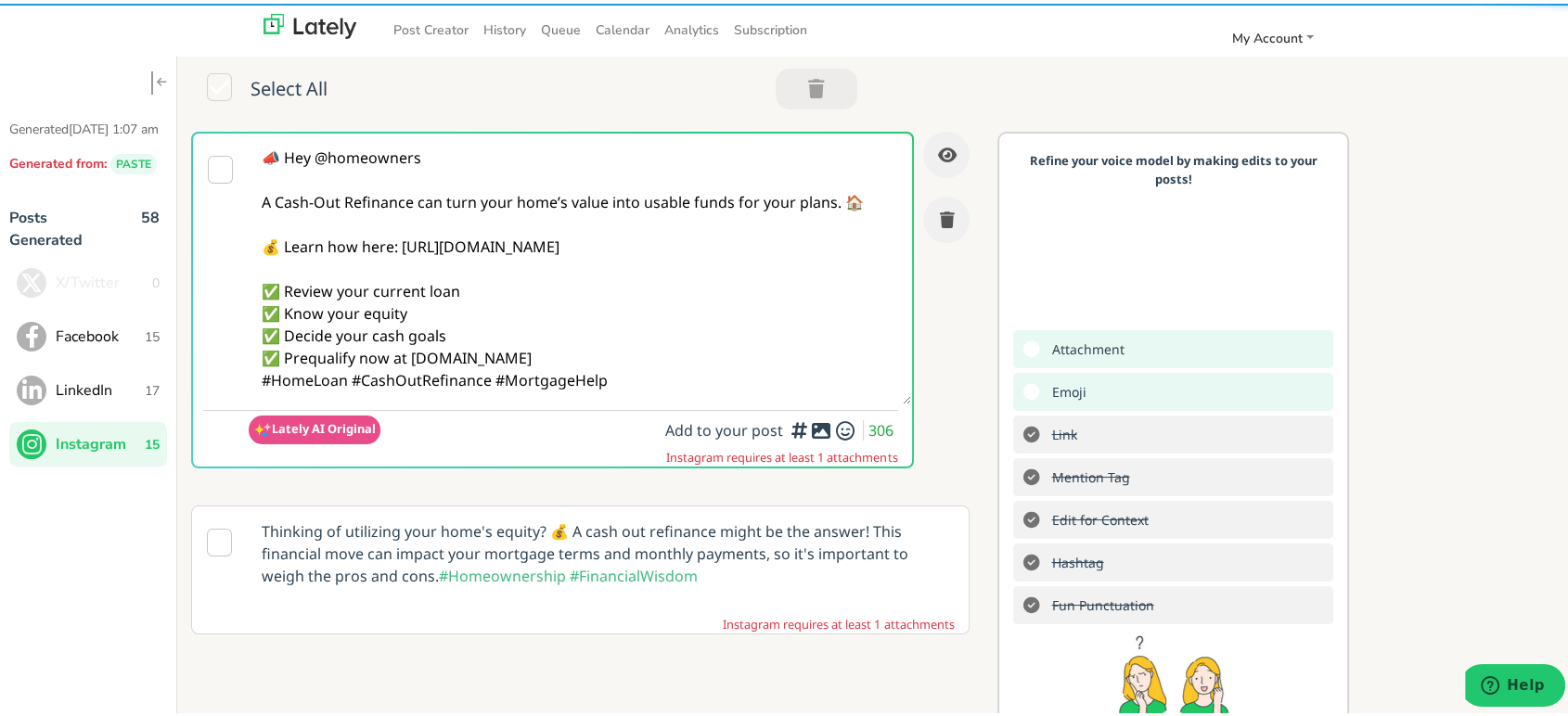
click at [628, 352] on textarea "📣 Hey @homeowners A Cash-Out Refinance can turn your home’s value into usable f…" at bounding box center [579, 265] width 663 height 271
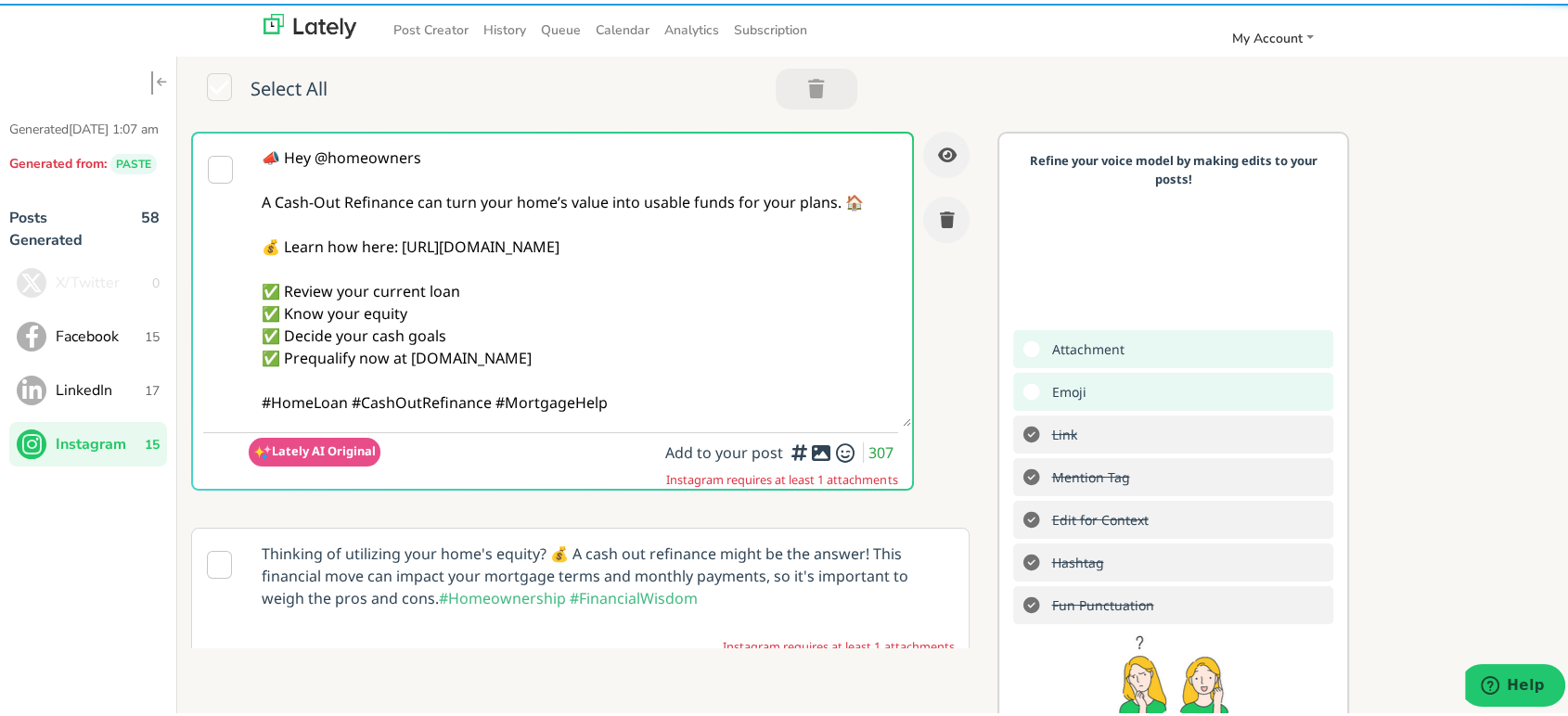
click at [351, 414] on textarea "📣 Hey @homeowners A Cash-Out Refinance can turn your home’s value into usable f…" at bounding box center [579, 276] width 663 height 293
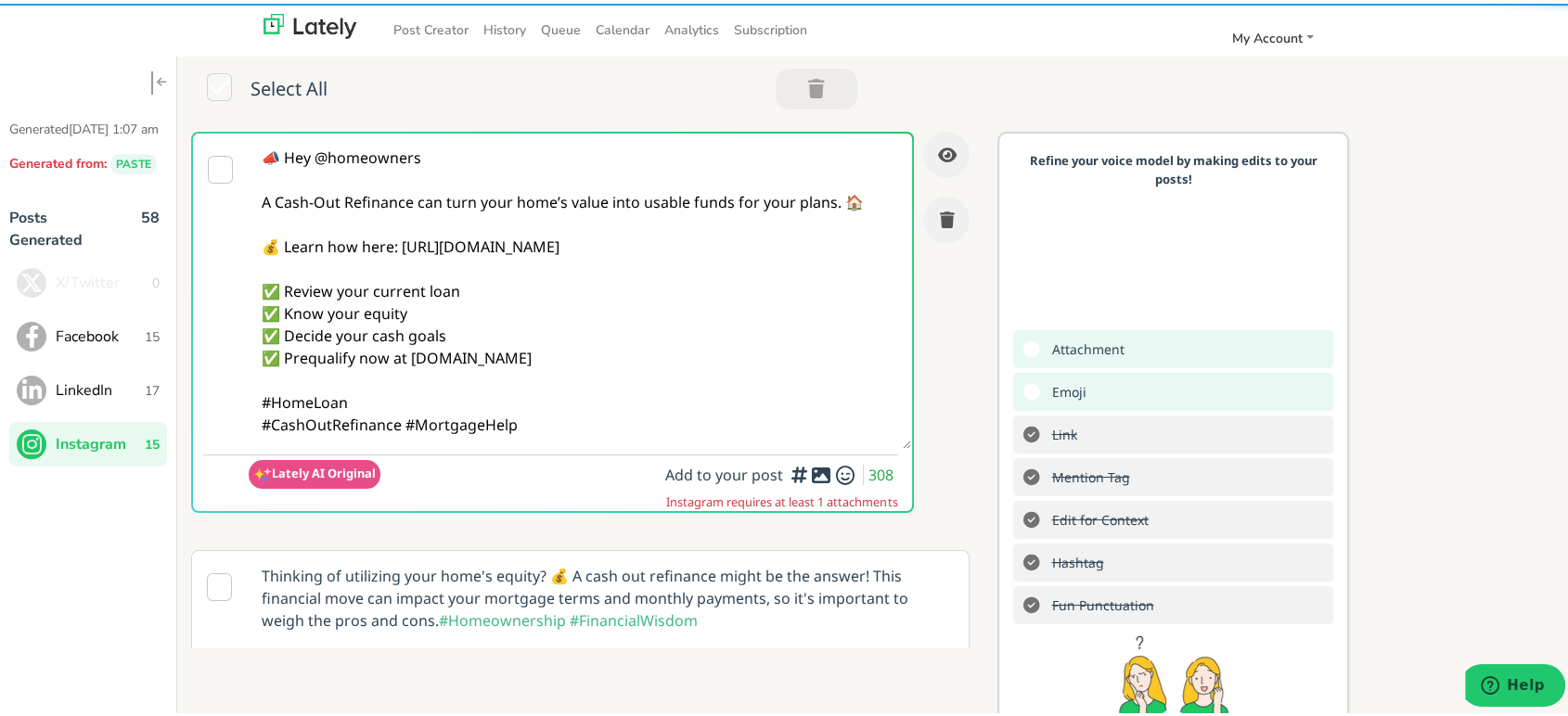
click at [376, 397] on textarea "📣 Hey @homeowners A Cash-Out Refinance can turn your home’s value into usable f…" at bounding box center [579, 287] width 663 height 315
type textarea "📣 Hey @homeowners A Cash-Out Refinance can turn your home’s value into usable f…"
click at [788, 471] on div "Add a video or photo or swap out the default image from any link for increased …" at bounding box center [796, 423] width 186 height 98
click at [810, 473] on icon at bounding box center [821, 472] width 22 height 1
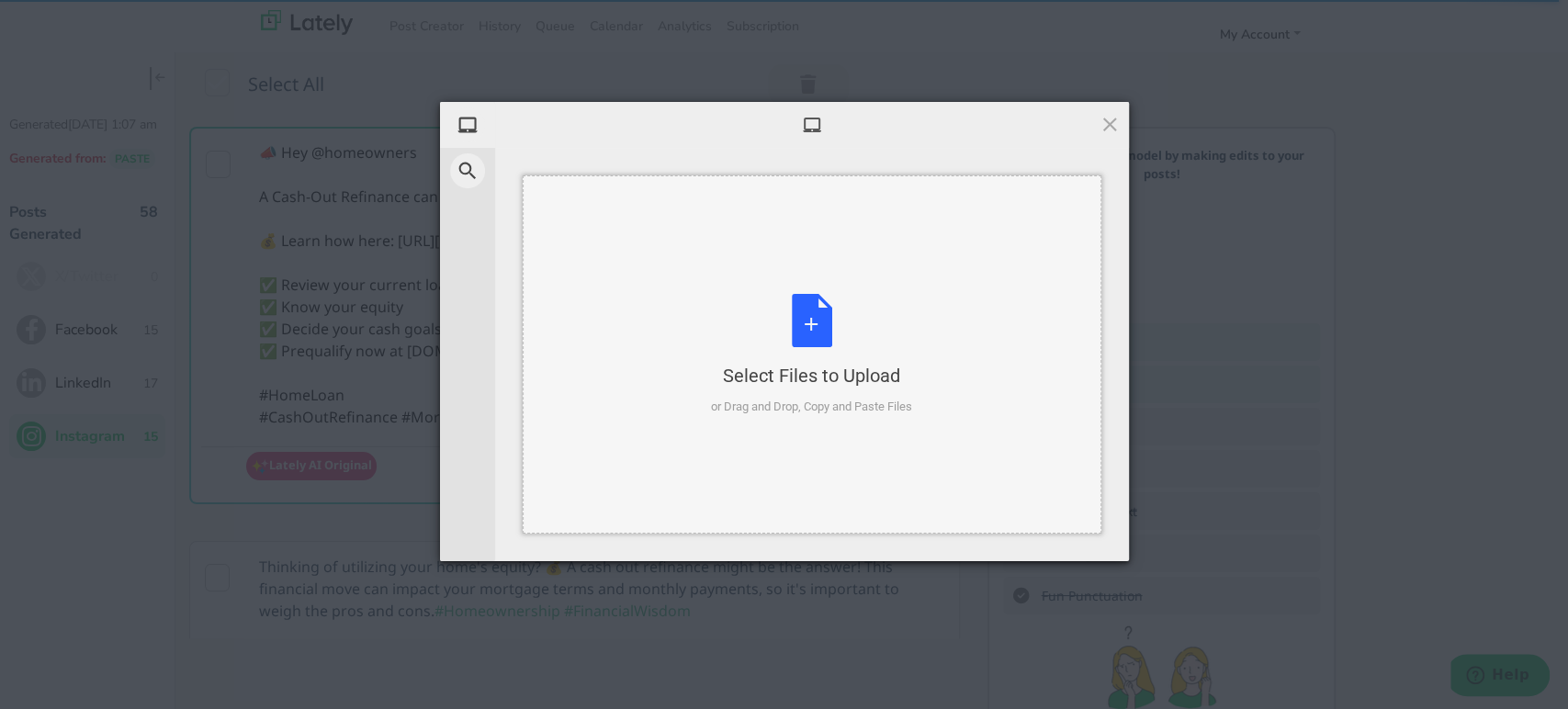
click at [742, 316] on div "Select Files to Upload or Drag and Drop, Copy and Paste Files" at bounding box center [812, 355] width 201 height 122
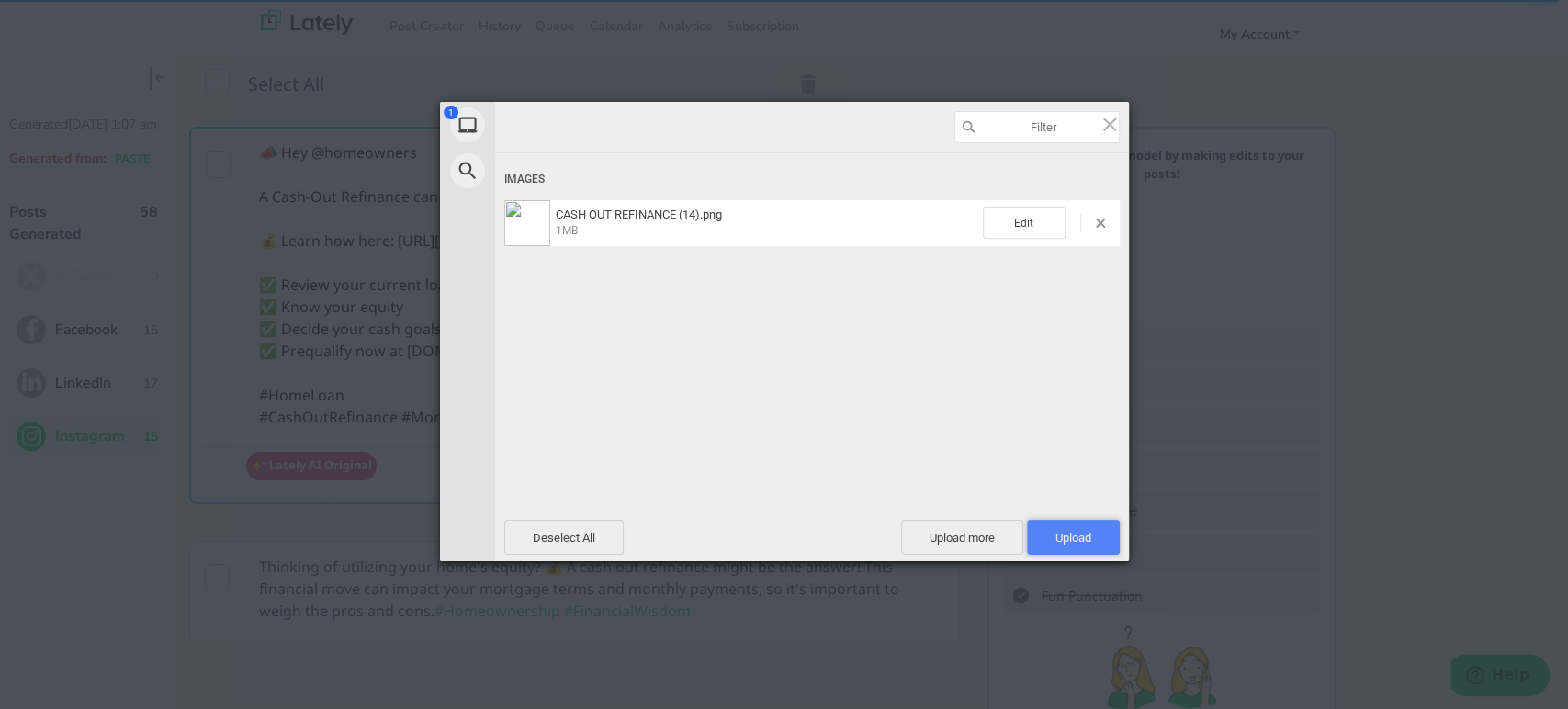
click at [1102, 537] on span "Upload 1" at bounding box center [1073, 537] width 93 height 35
